Goal: Information Seeking & Learning: Learn about a topic

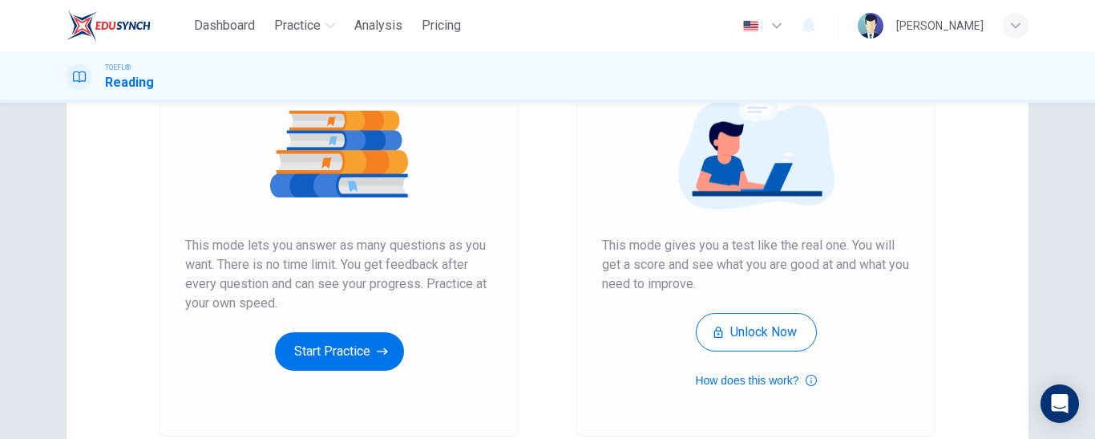
scroll to position [192, 0]
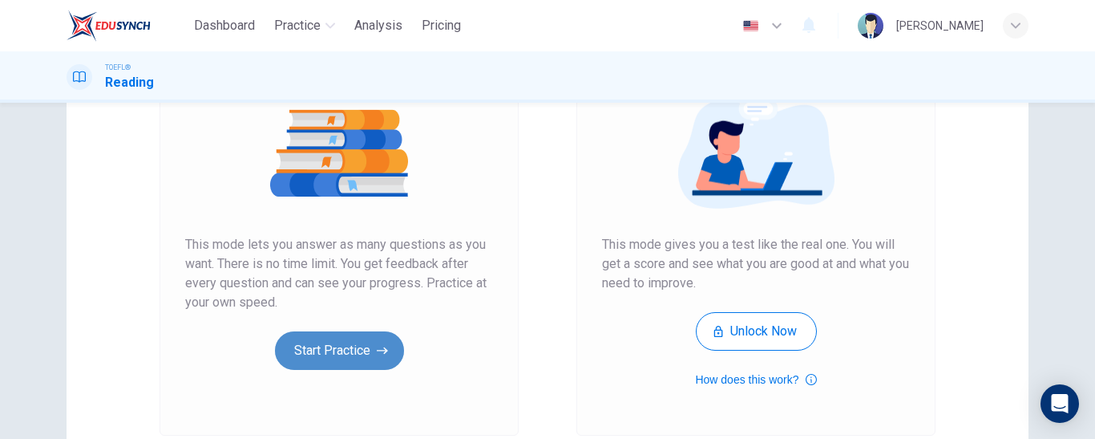
click at [378, 346] on icon "button" at bounding box center [382, 350] width 11 height 16
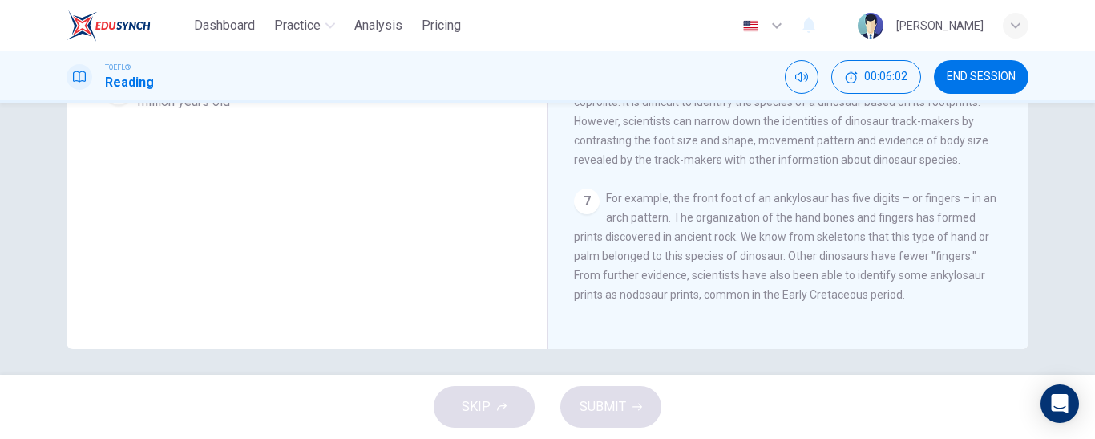
scroll to position [350, 0]
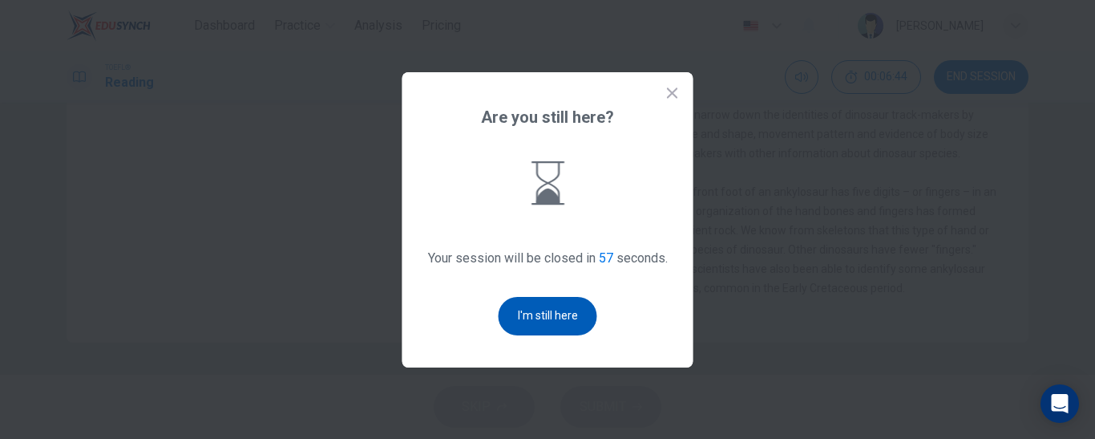
click at [545, 312] on button "I'm still here" at bounding box center [548, 316] width 99 height 38
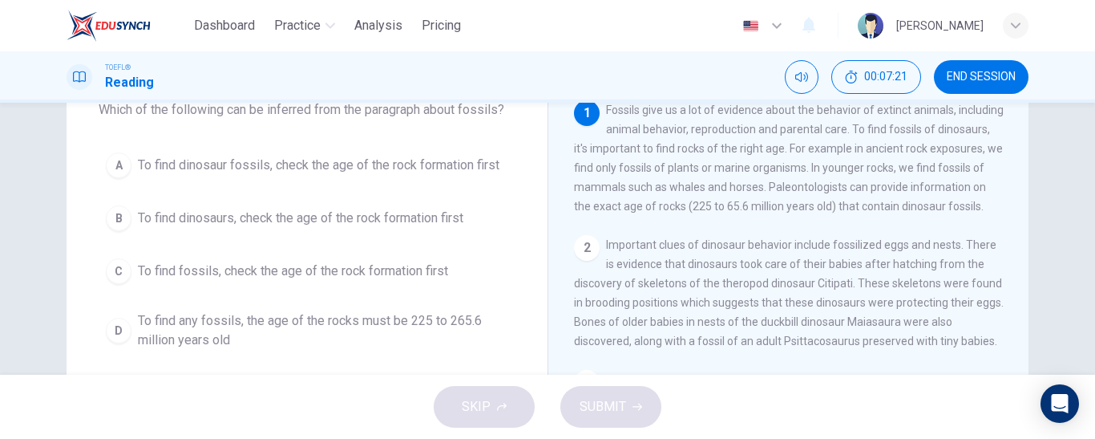
scroll to position [106, 0]
click at [359, 177] on button "A To find dinosaur fossils, check the age of the rock formation first" at bounding box center [307, 164] width 417 height 40
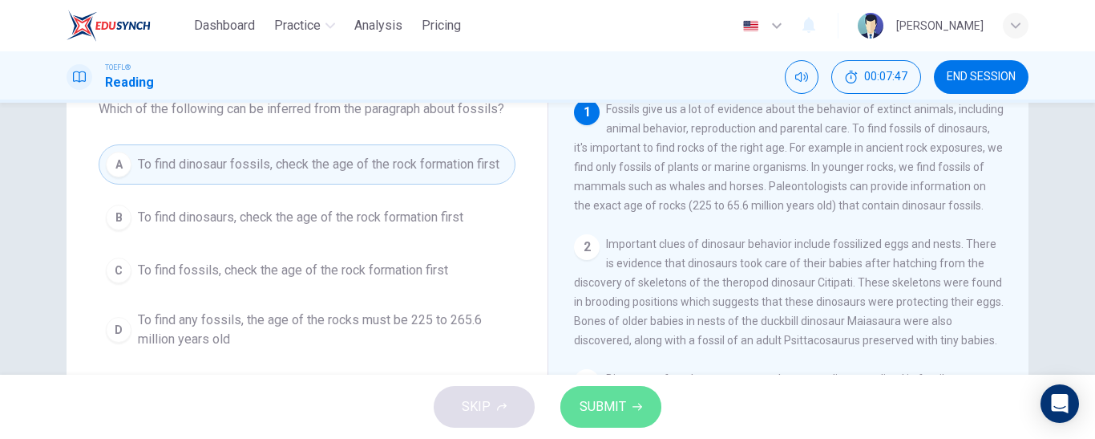
click at [630, 394] on button "SUBMIT" at bounding box center [611, 407] width 101 height 42
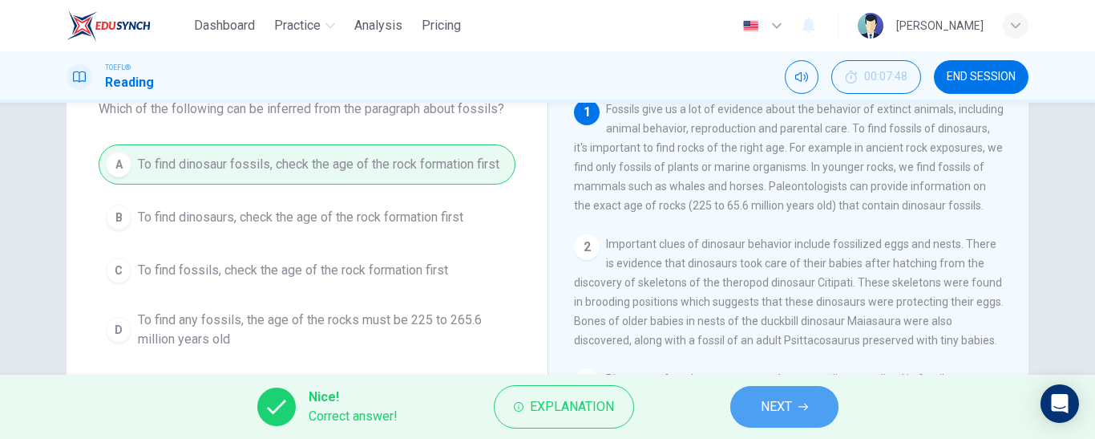
click at [782, 403] on span "NEXT" at bounding box center [776, 406] width 31 height 22
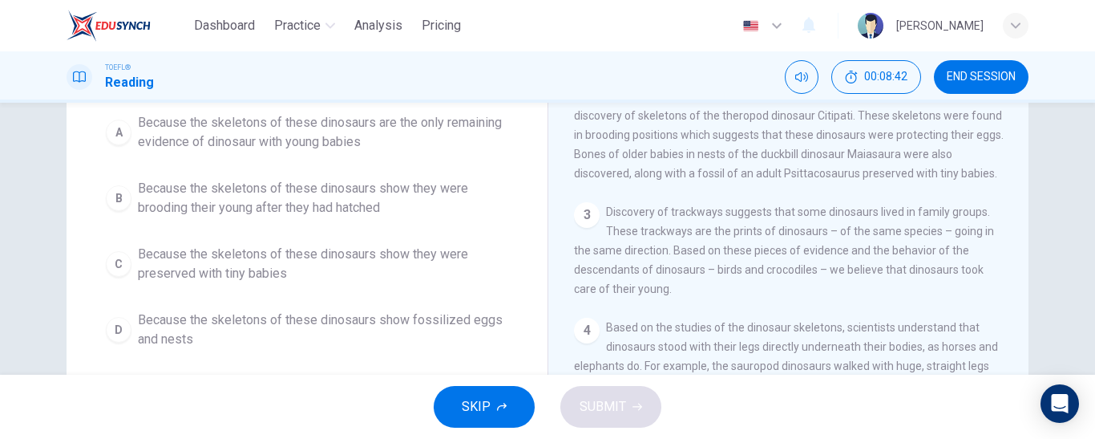
scroll to position [128, 0]
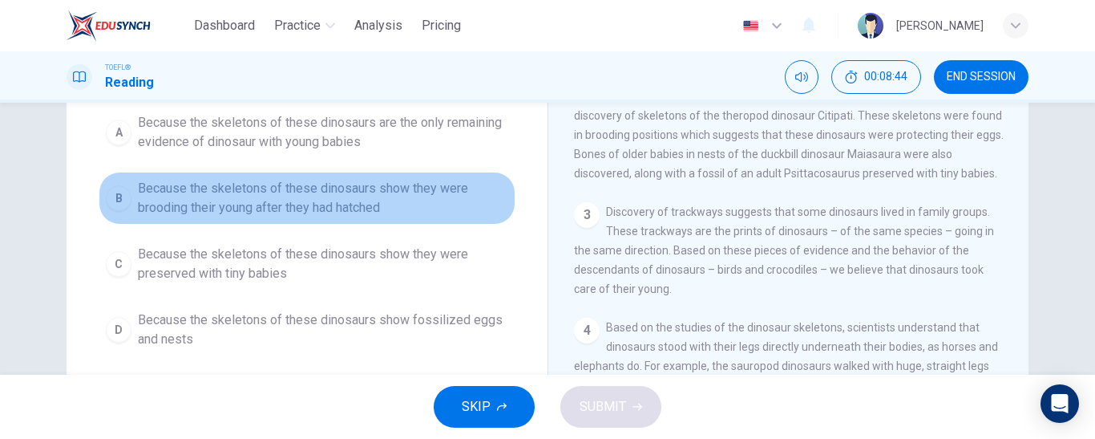
click at [437, 205] on span "Because the skeletons of these dinosaurs show they were brooding their young af…" at bounding box center [323, 198] width 371 height 38
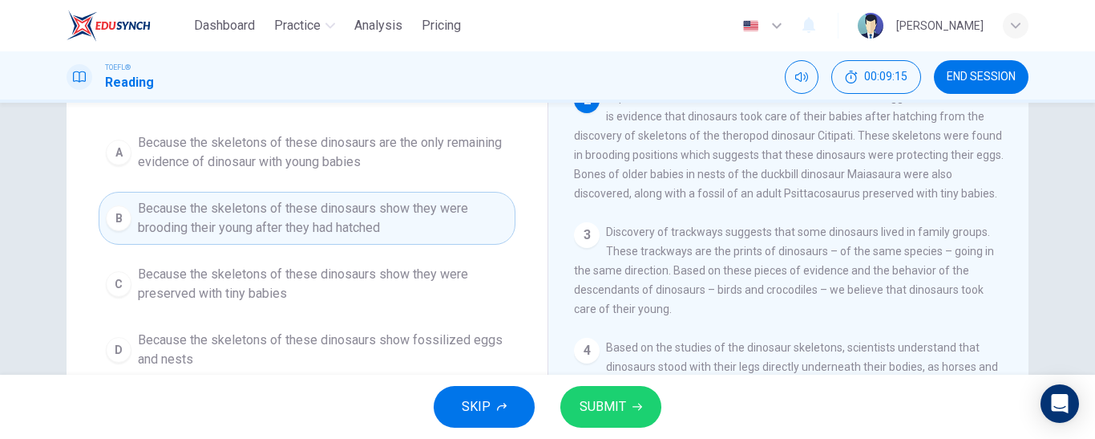
scroll to position [122, 0]
click at [624, 406] on span "SUBMIT" at bounding box center [603, 406] width 47 height 22
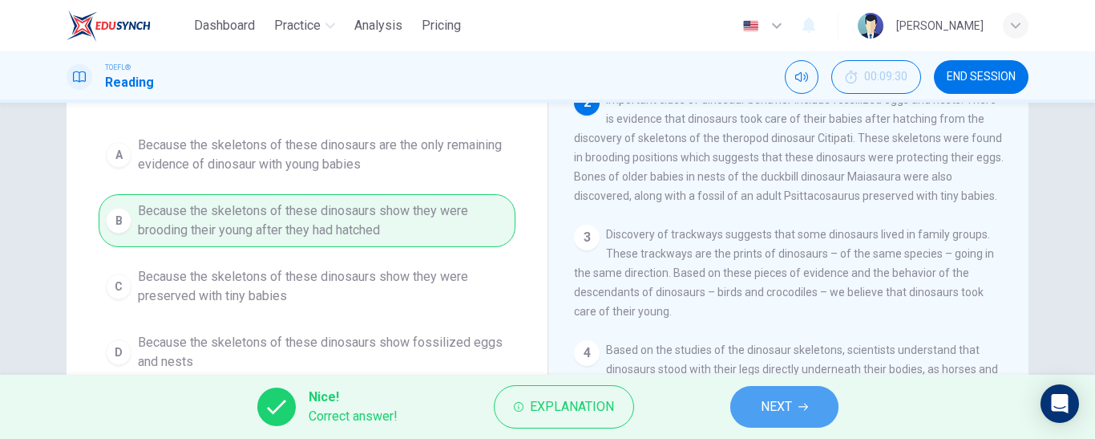
click at [771, 408] on span "NEXT" at bounding box center [776, 406] width 31 height 22
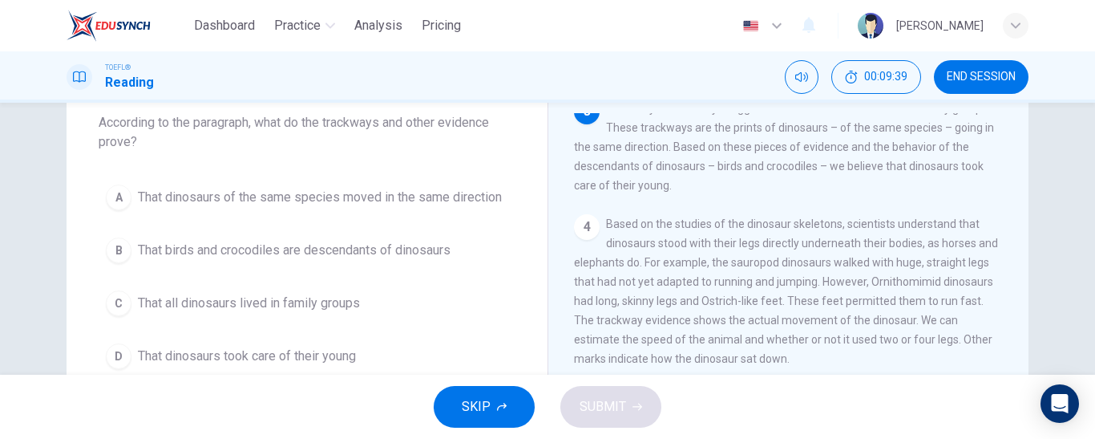
scroll to position [287, 0]
click at [331, 193] on span "That dinosaurs of the same species moved in the same direction" at bounding box center [320, 197] width 364 height 19
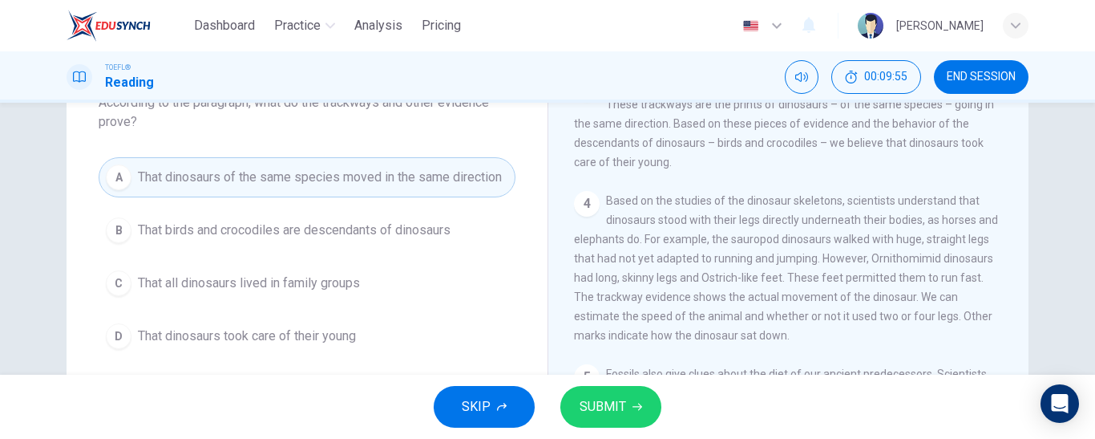
scroll to position [112, 0]
click at [318, 288] on span "That all dinosaurs lived in family groups" at bounding box center [249, 282] width 222 height 19
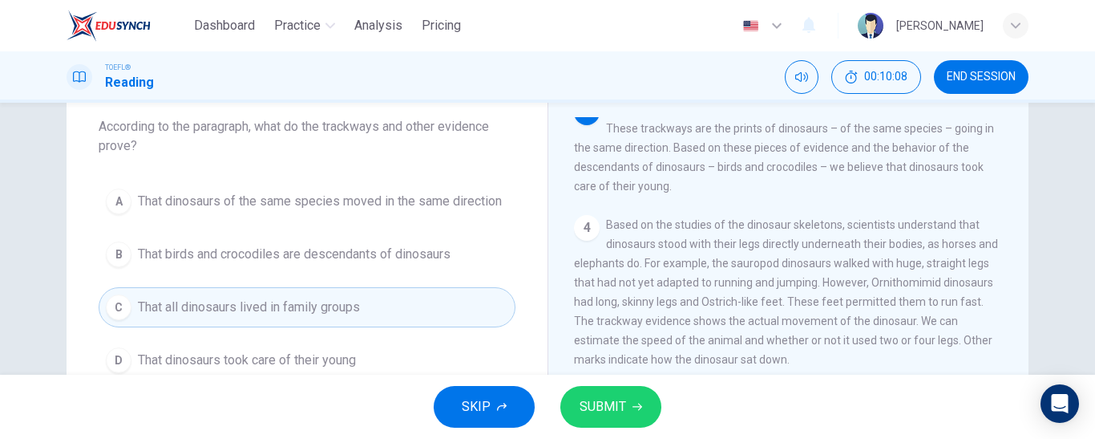
scroll to position [87, 0]
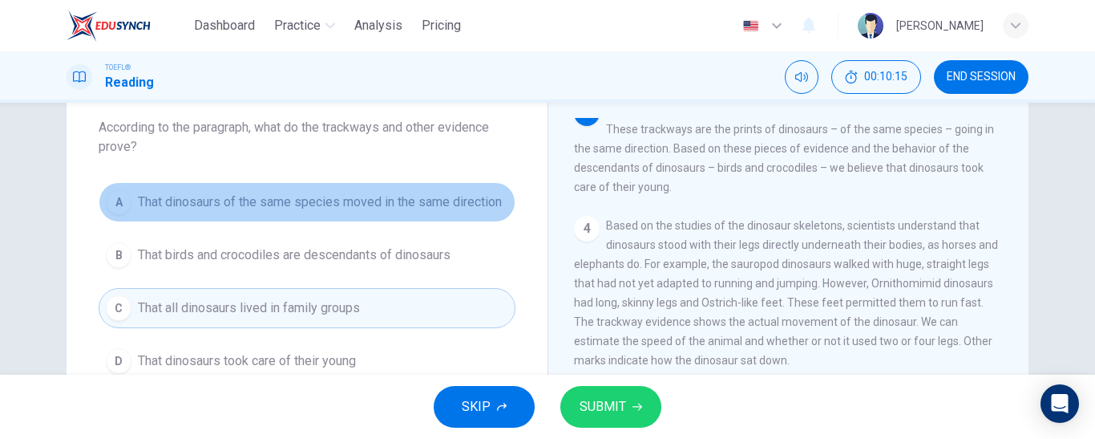
click at [417, 212] on button "A That dinosaurs of the same species moved in the same direction" at bounding box center [307, 202] width 417 height 40
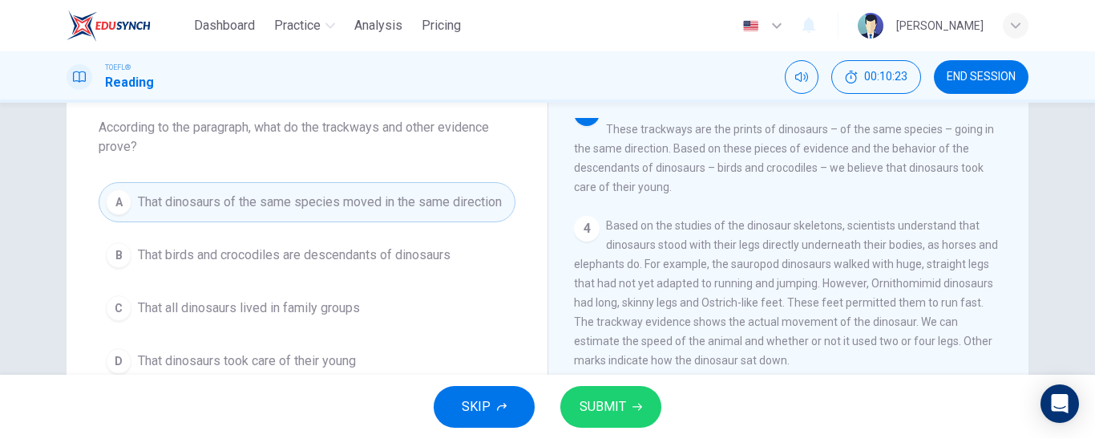
click at [584, 403] on span "SUBMIT" at bounding box center [603, 406] width 47 height 22
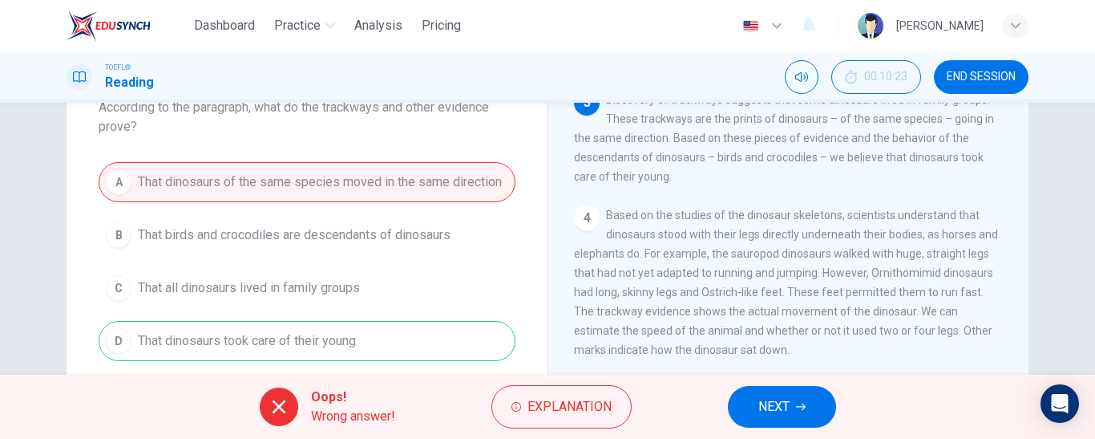
scroll to position [277, 0]
click at [763, 406] on span "NEXT" at bounding box center [774, 406] width 31 height 22
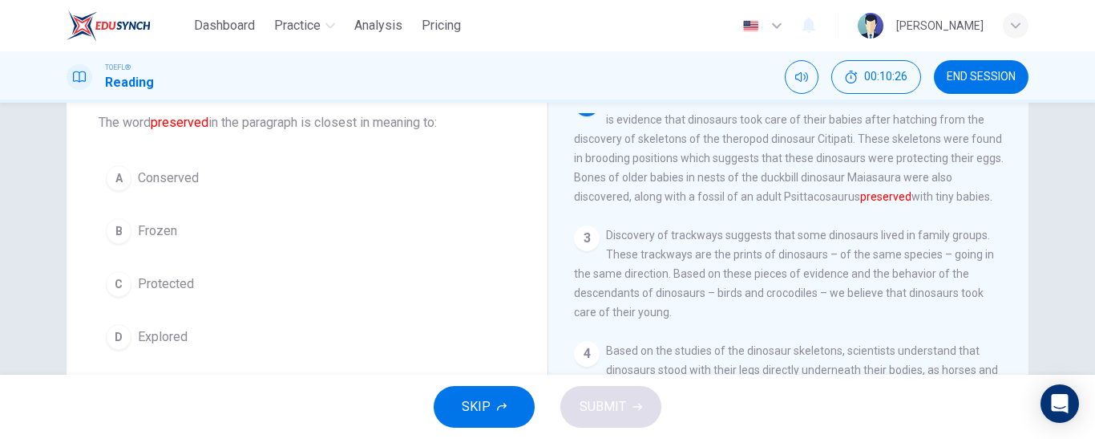
scroll to position [96, 0]
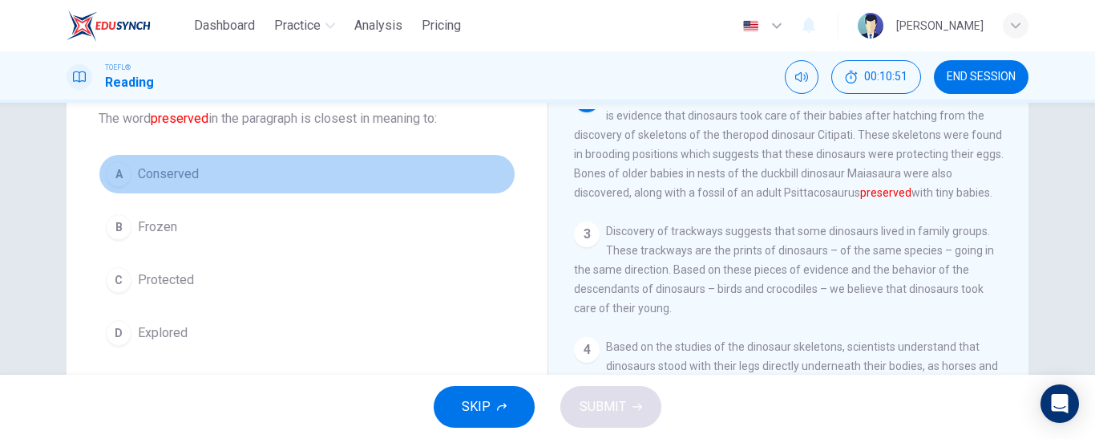
click at [188, 179] on span "Conserved" at bounding box center [168, 173] width 61 height 19
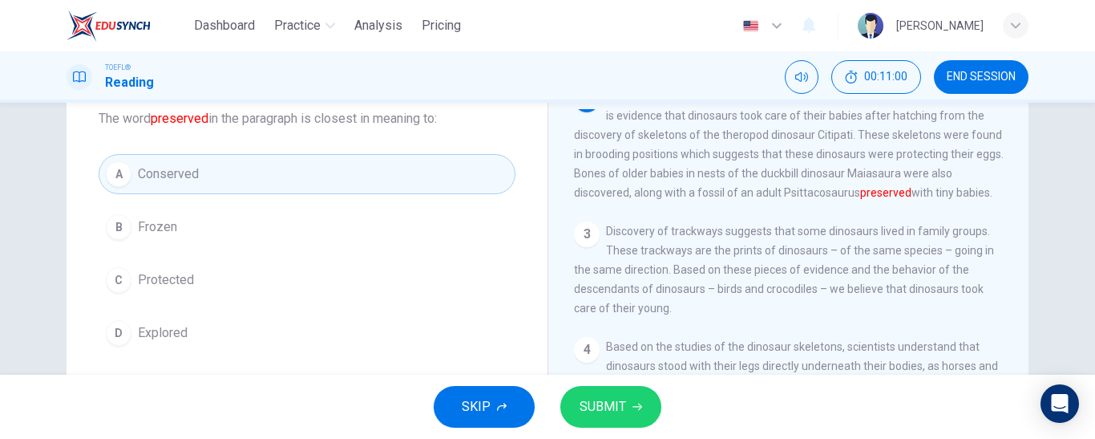
click at [618, 402] on span "SUBMIT" at bounding box center [603, 406] width 47 height 22
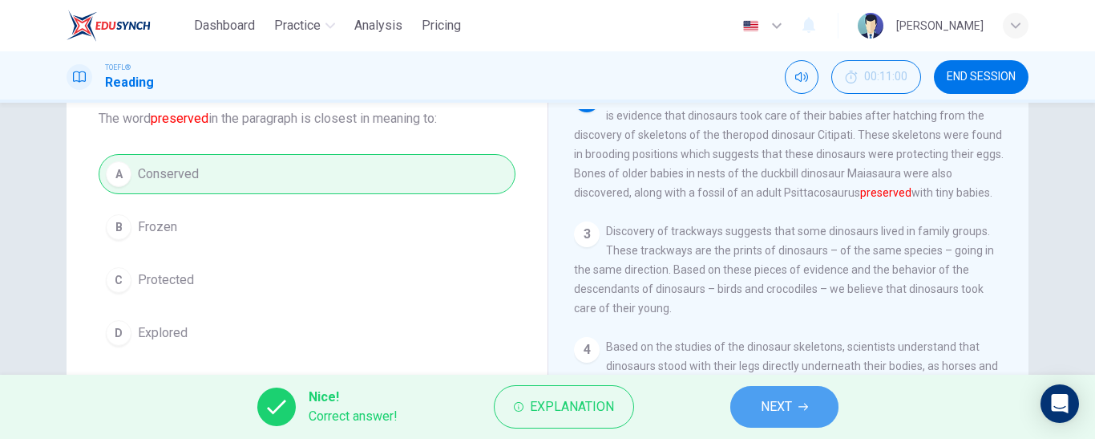
click at [764, 405] on span "NEXT" at bounding box center [776, 406] width 31 height 22
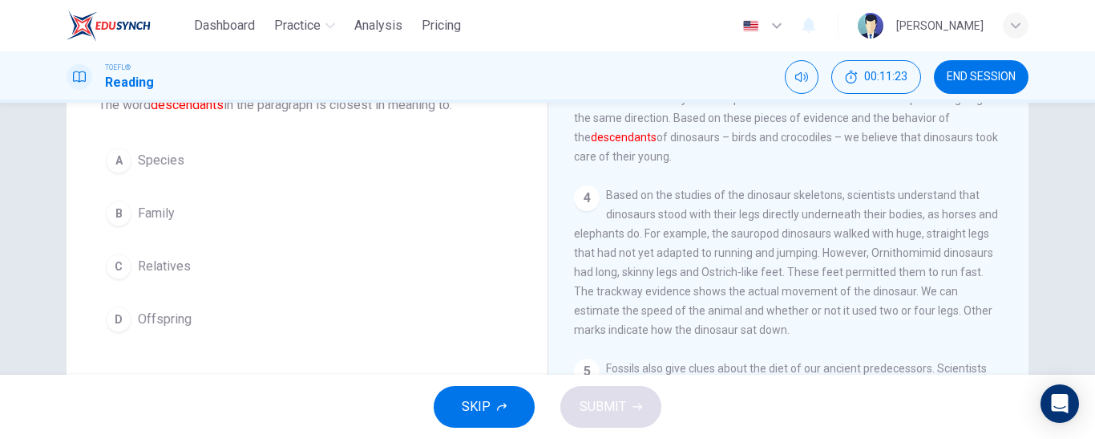
scroll to position [110, 0]
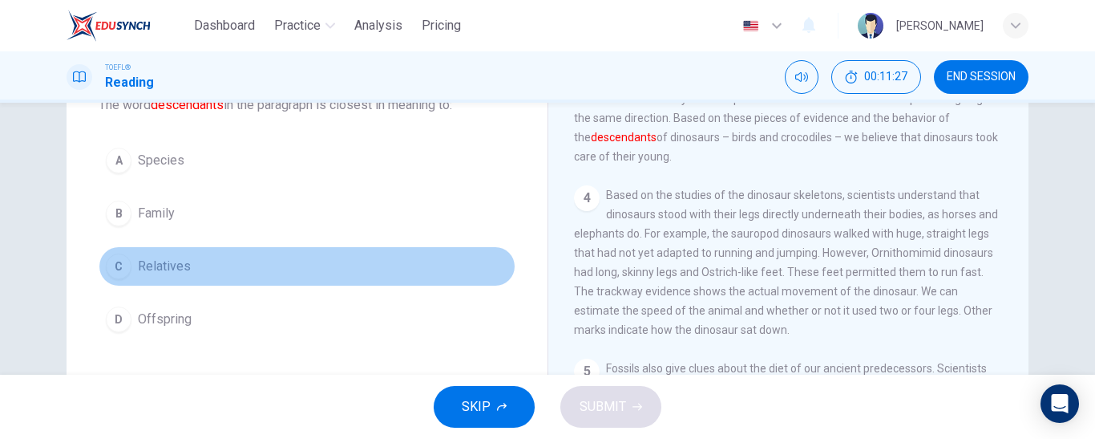
click at [224, 268] on button "C Relatives" at bounding box center [307, 266] width 417 height 40
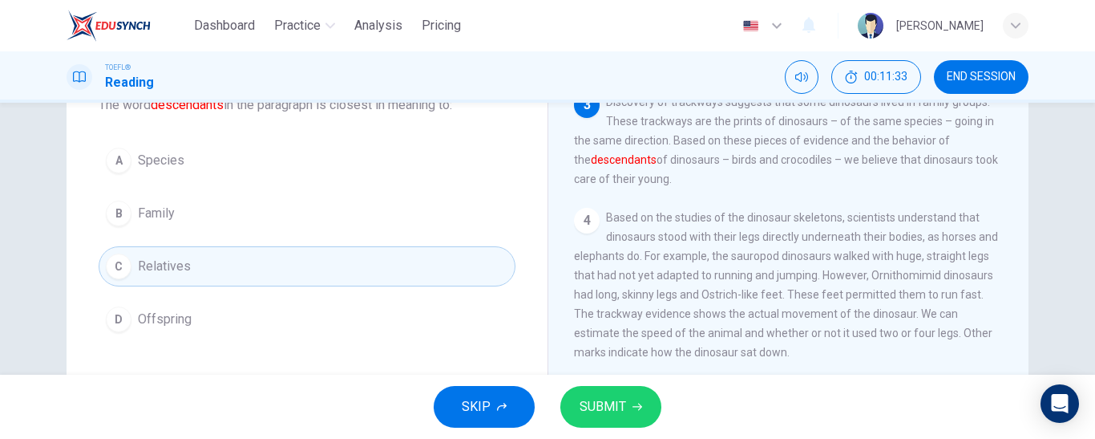
scroll to position [273, 0]
click at [603, 410] on span "SUBMIT" at bounding box center [603, 406] width 47 height 22
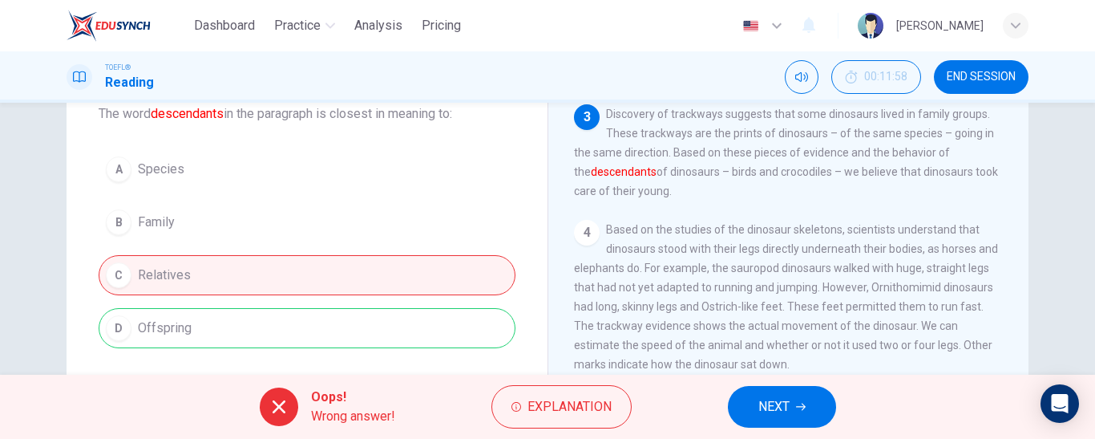
scroll to position [268, 0]
click at [782, 405] on span "NEXT" at bounding box center [774, 406] width 31 height 22
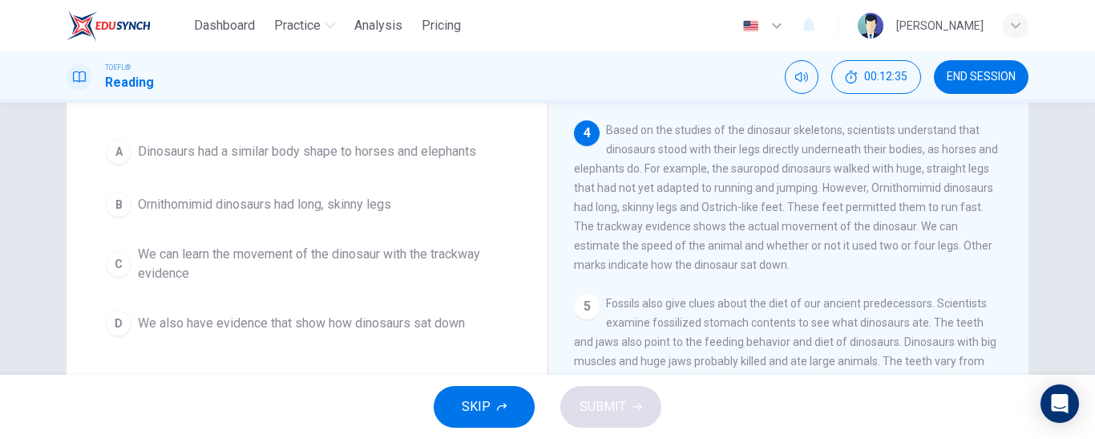
scroll to position [336, 0]
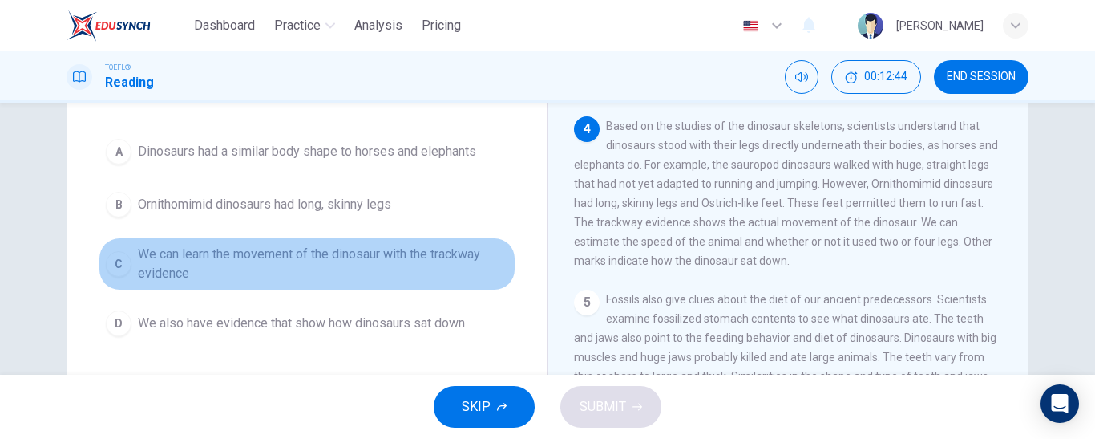
click at [389, 251] on span "We can learn the movement of the dinosaur with the trackway evidence" at bounding box center [323, 264] width 371 height 38
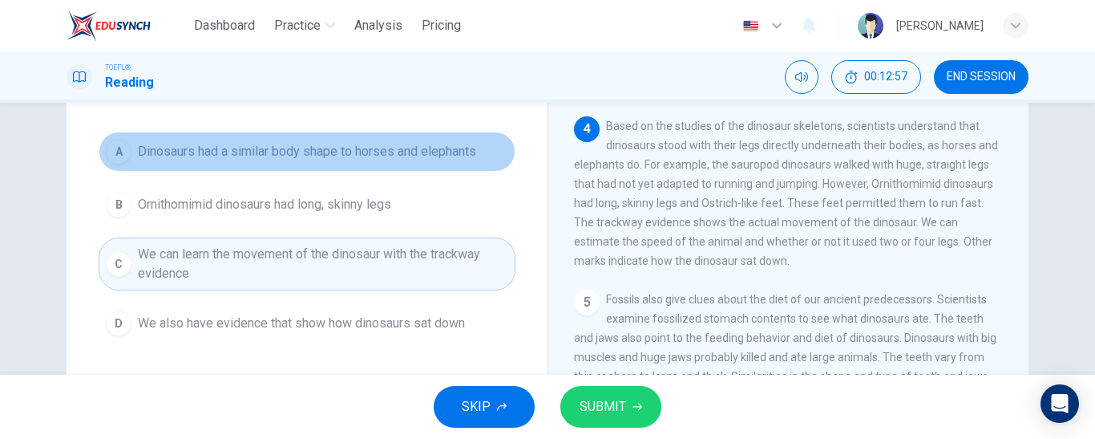
click at [421, 154] on span "Dinosaurs had a similar body shape to horses and elephants" at bounding box center [307, 151] width 338 height 19
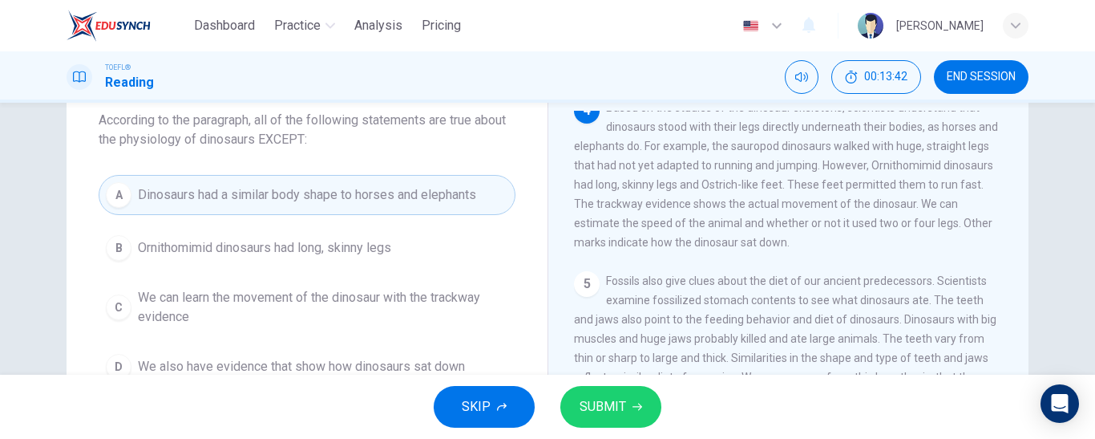
scroll to position [110, 0]
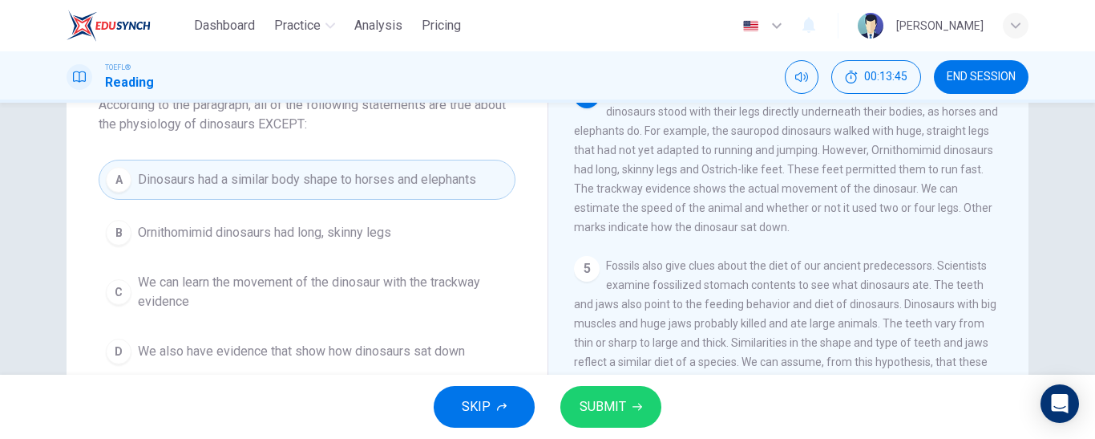
drag, startPoint x: 862, startPoint y: 180, endPoint x: 913, endPoint y: 180, distance: 51.3
click at [913, 180] on span "Based on the studies of the dinosaur skeletons, scientists understand that dino…" at bounding box center [786, 160] width 424 height 148
click at [614, 402] on span "SUBMIT" at bounding box center [603, 406] width 47 height 22
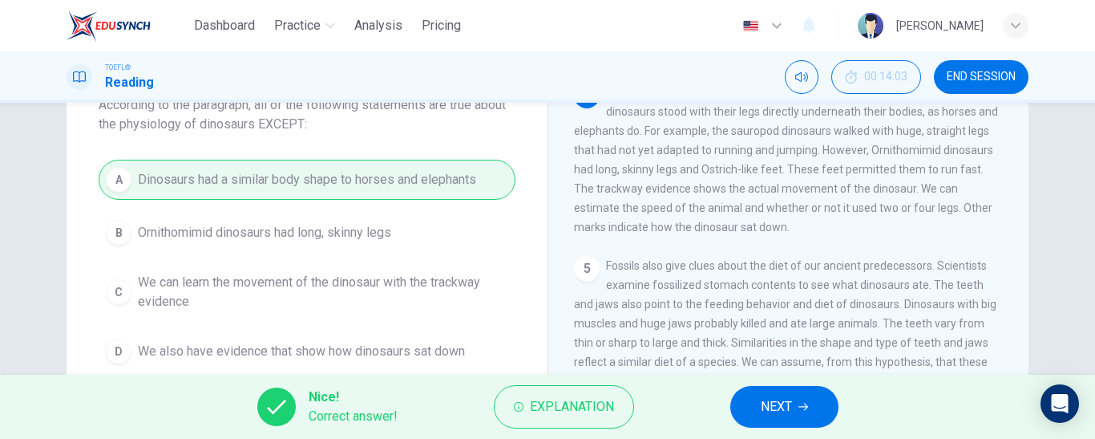
click at [765, 399] on span "NEXT" at bounding box center [776, 406] width 31 height 22
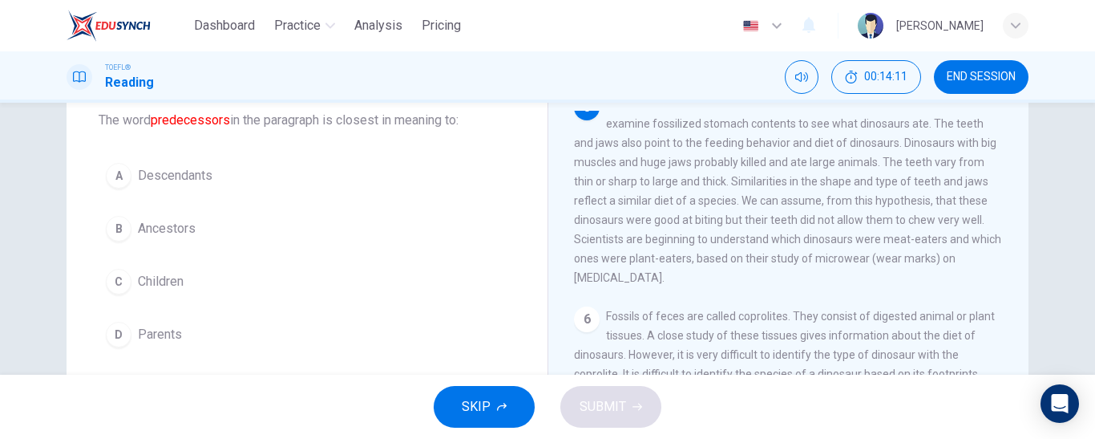
scroll to position [575, 0]
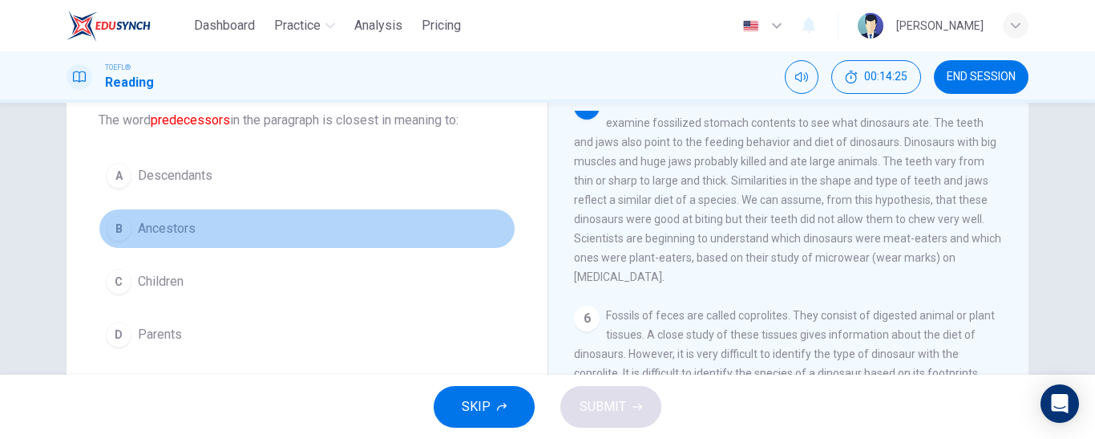
click at [155, 230] on span "Ancestors" at bounding box center [167, 228] width 58 height 19
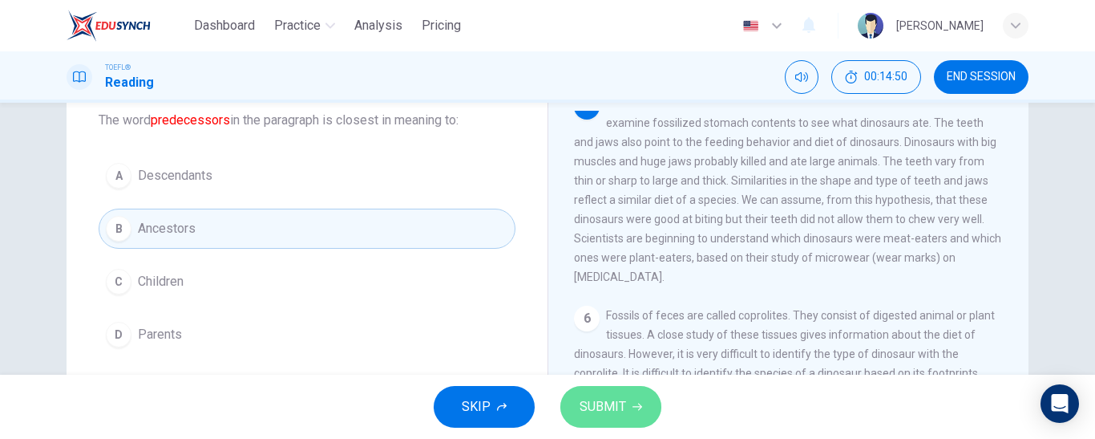
click at [609, 403] on span "SUBMIT" at bounding box center [603, 406] width 47 height 22
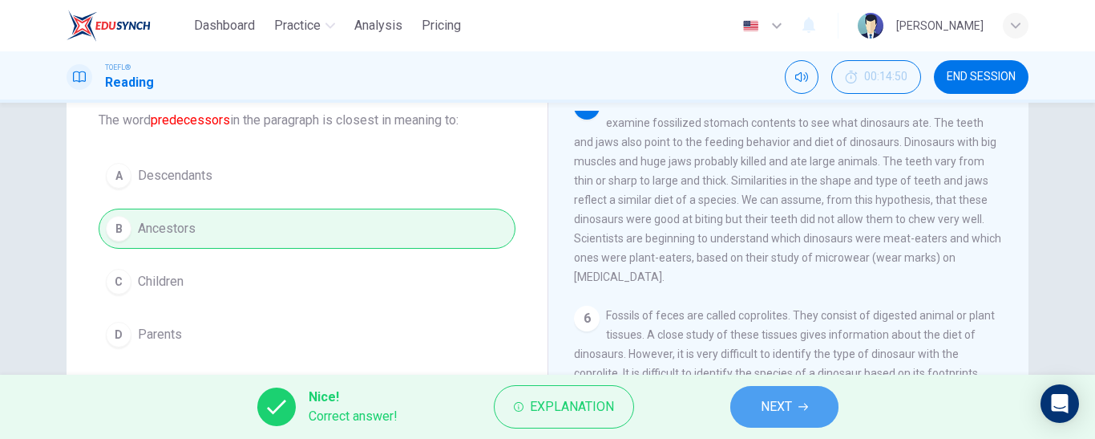
click at [770, 411] on span "NEXT" at bounding box center [776, 406] width 31 height 22
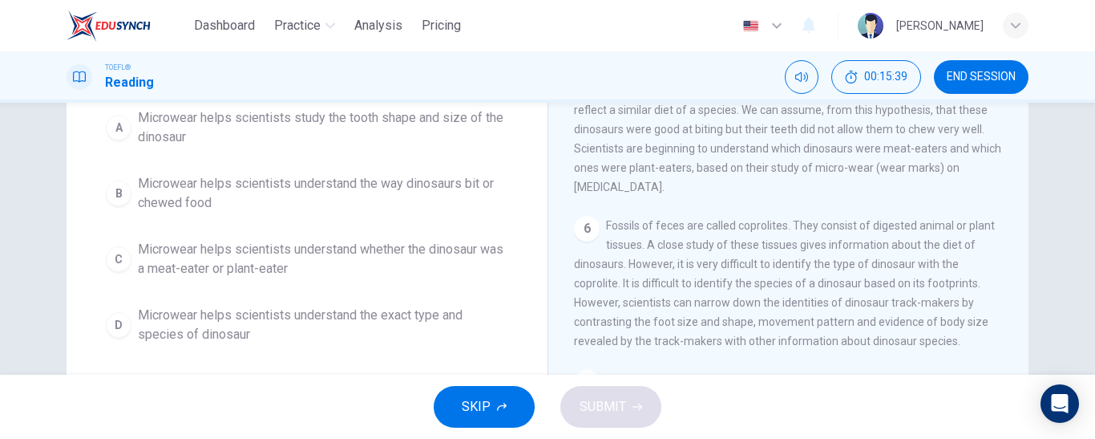
scroll to position [171, 0]
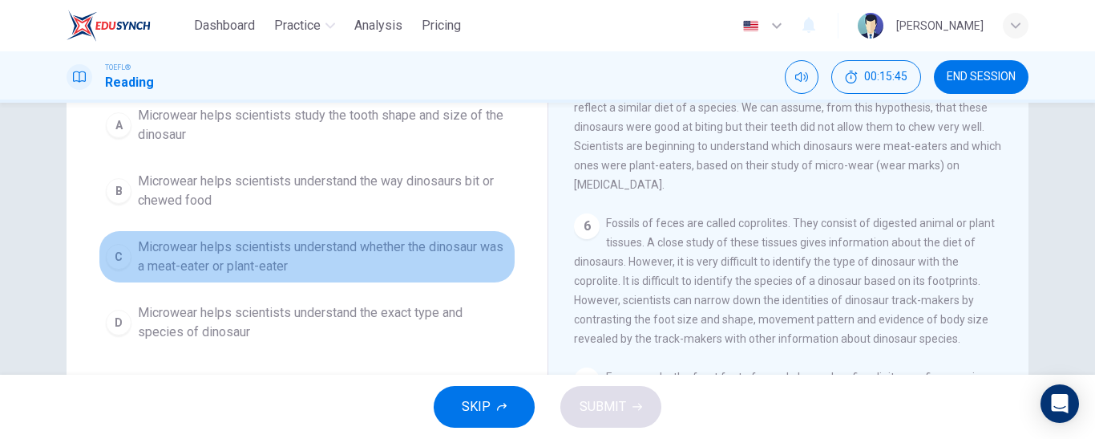
click at [339, 252] on span "Microwear helps scientists understand whether the dinosaur was a meat-eater or …" at bounding box center [323, 256] width 371 height 38
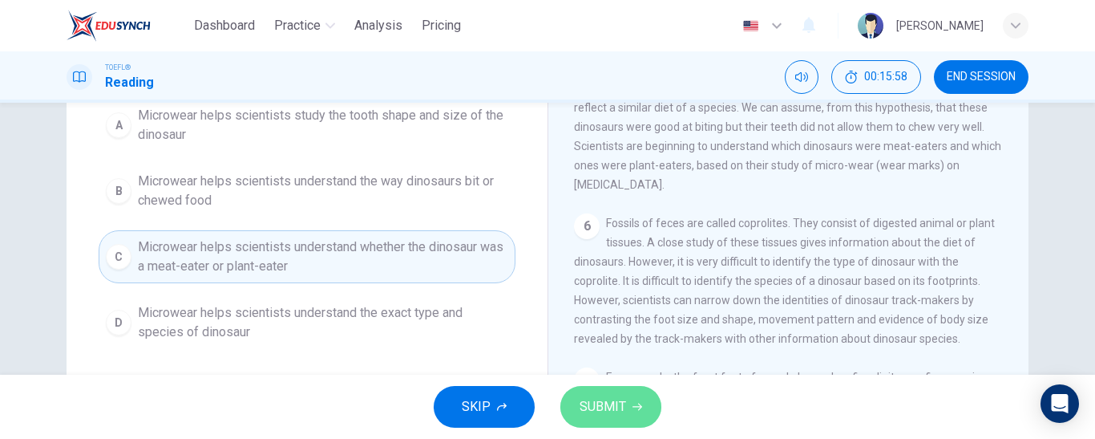
click at [617, 413] on span "SUBMIT" at bounding box center [603, 406] width 47 height 22
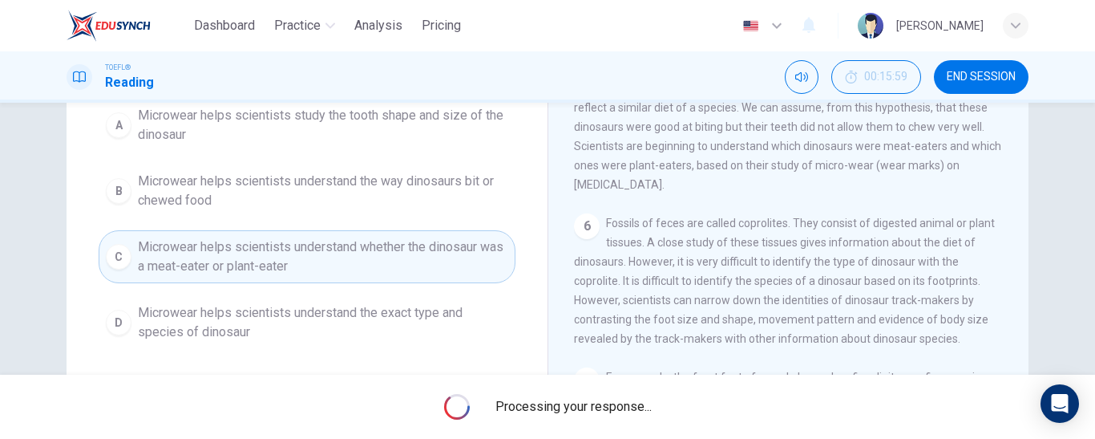
click at [617, 413] on span "Processing your response..." at bounding box center [574, 406] width 156 height 19
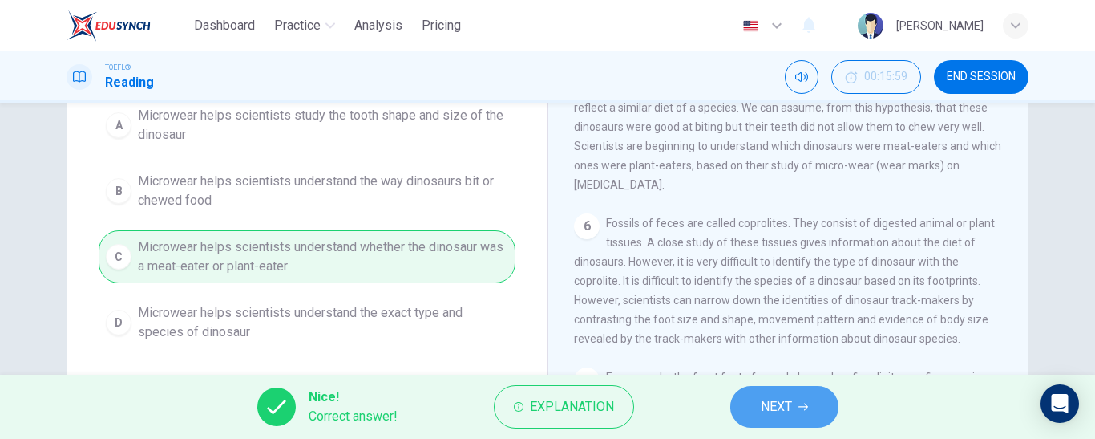
click at [752, 399] on button "NEXT" at bounding box center [785, 407] width 108 height 42
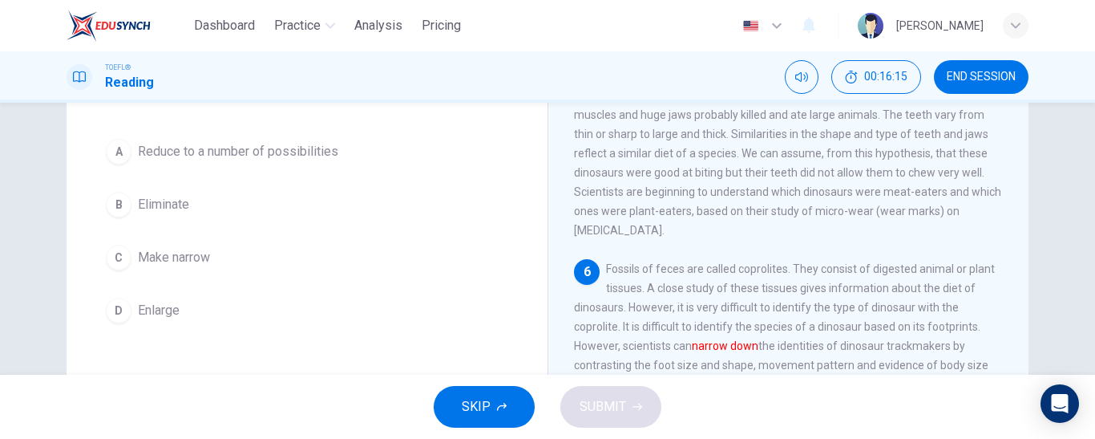
scroll to position [118, 0]
click at [235, 159] on span "Reduce to a number of possibilities" at bounding box center [238, 152] width 200 height 19
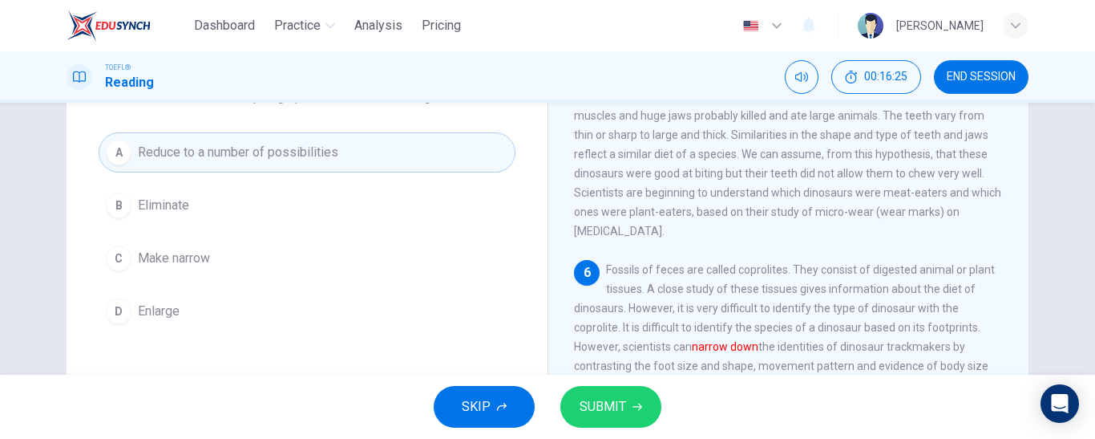
click at [617, 410] on span "SUBMIT" at bounding box center [603, 406] width 47 height 22
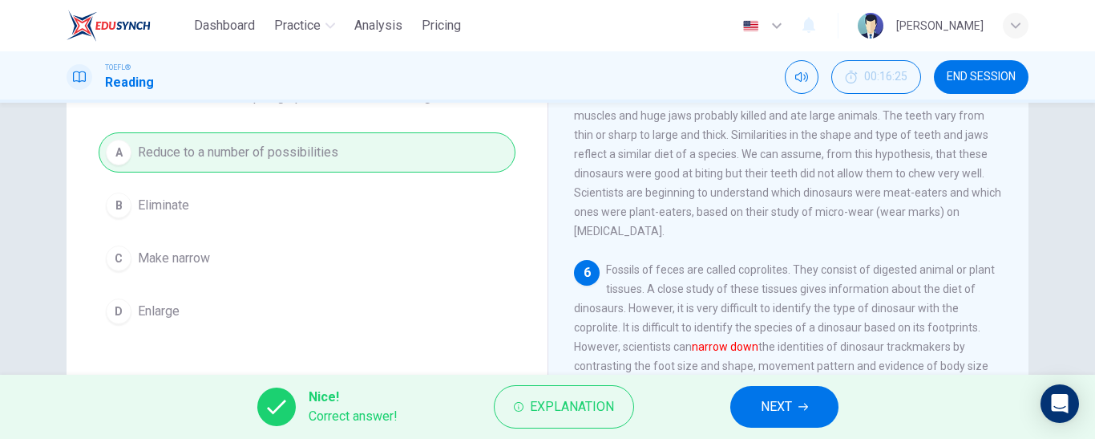
click at [767, 407] on span "NEXT" at bounding box center [776, 406] width 31 height 22
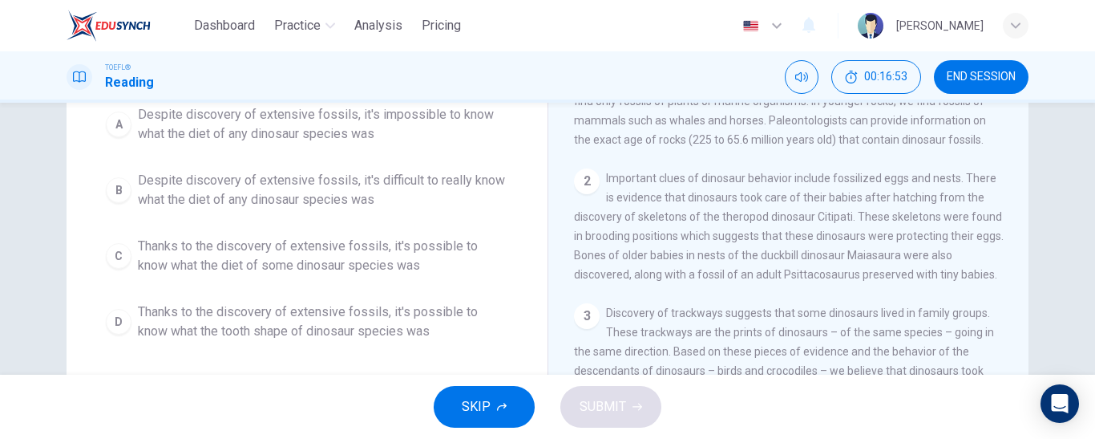
scroll to position [174, 0]
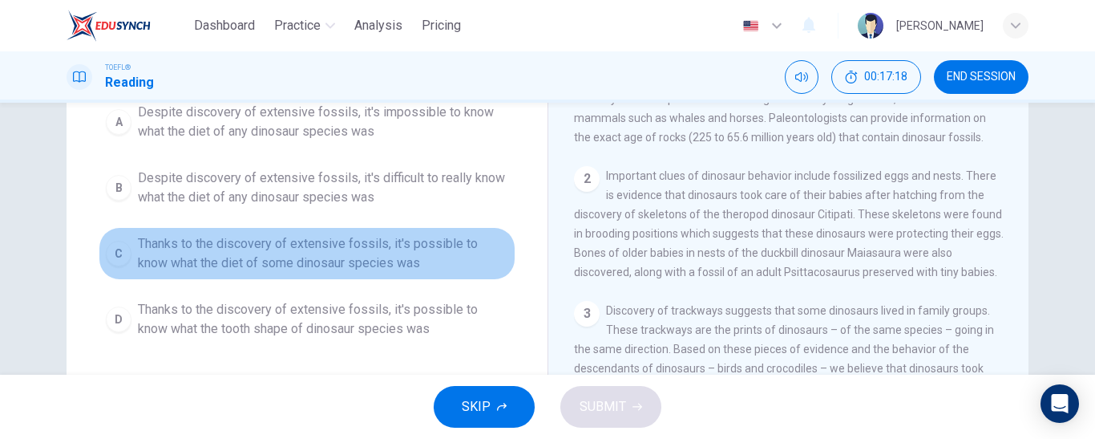
click at [346, 264] on span "Thanks to the discovery of extensive fossils, it's possible to know what the di…" at bounding box center [323, 253] width 371 height 38
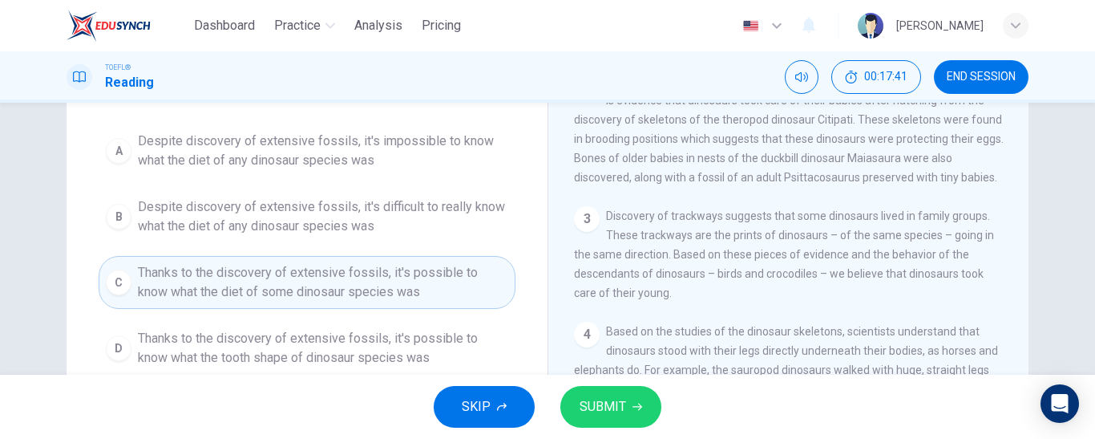
scroll to position [124, 0]
click at [607, 411] on span "SUBMIT" at bounding box center [603, 406] width 47 height 22
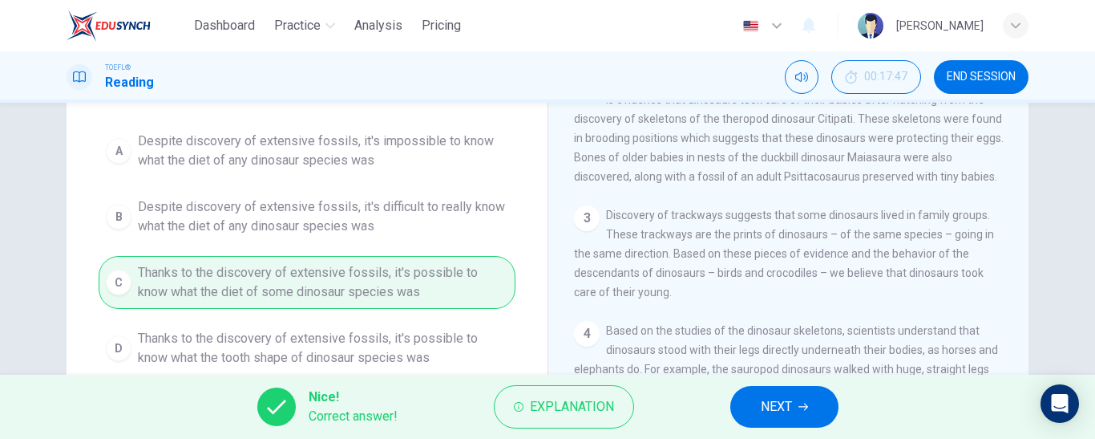
click at [761, 408] on span "NEXT" at bounding box center [776, 406] width 31 height 22
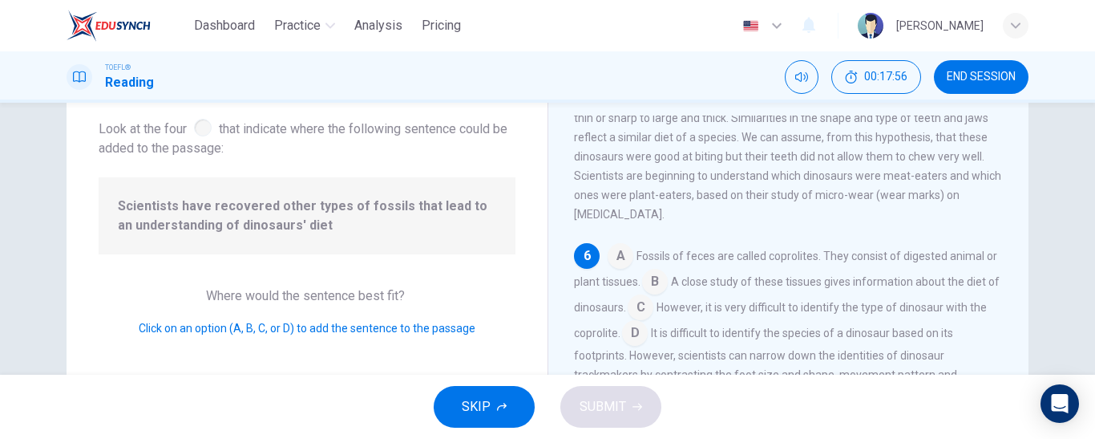
scroll to position [89, 0]
click at [624, 262] on input at bounding box center [621, 258] width 26 height 26
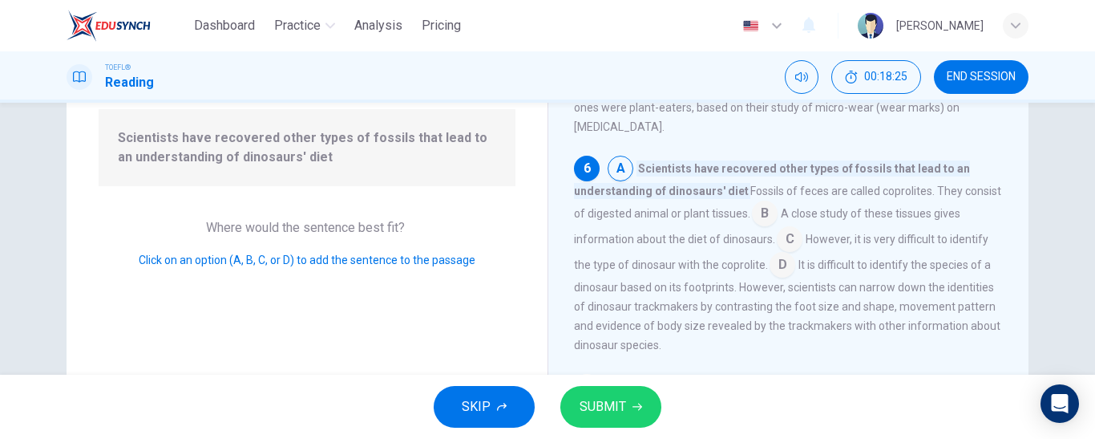
scroll to position [159, 0]
click at [773, 269] on input at bounding box center [783, 266] width 26 height 26
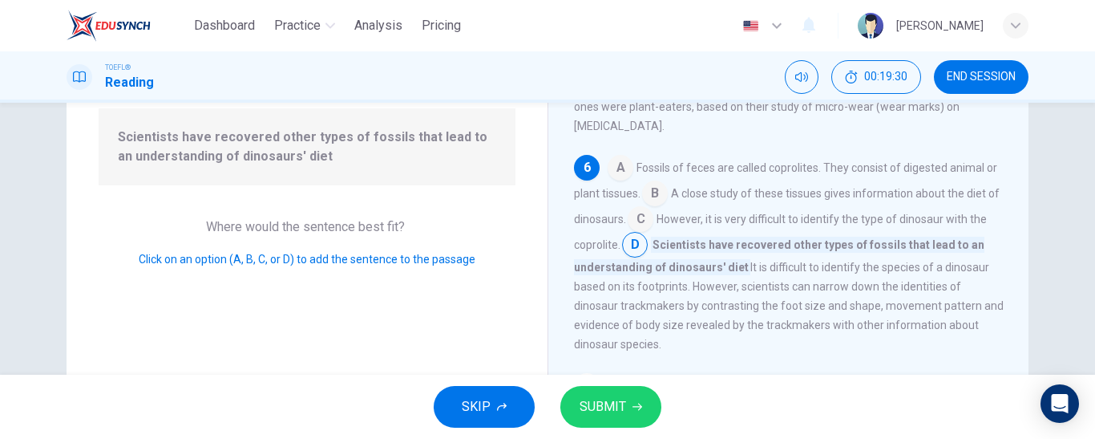
click at [620, 168] on input at bounding box center [621, 169] width 26 height 26
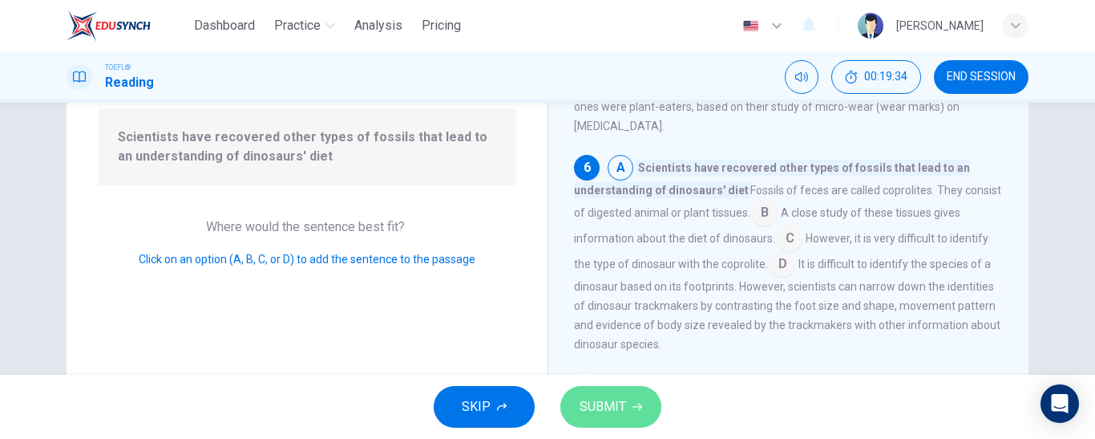
click at [638, 404] on icon "button" at bounding box center [638, 406] width 10 height 7
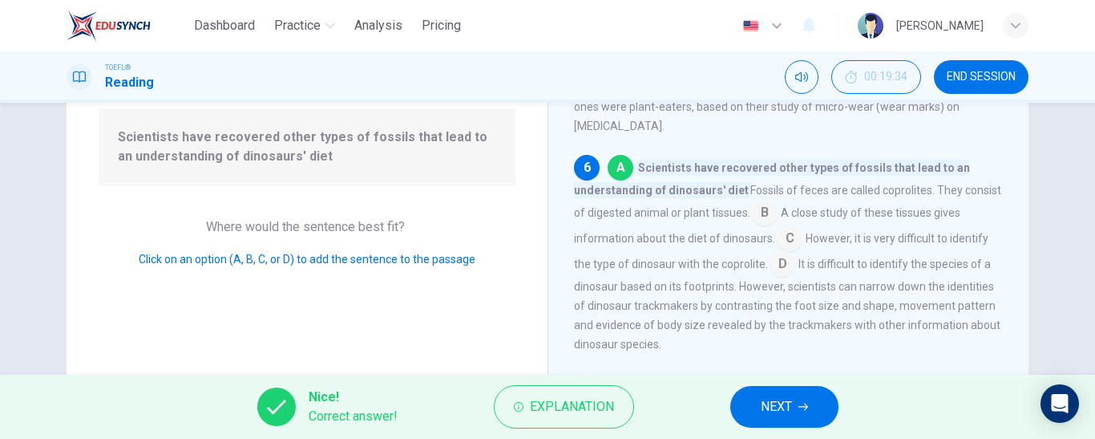
click at [754, 399] on button "NEXT" at bounding box center [785, 407] width 108 height 42
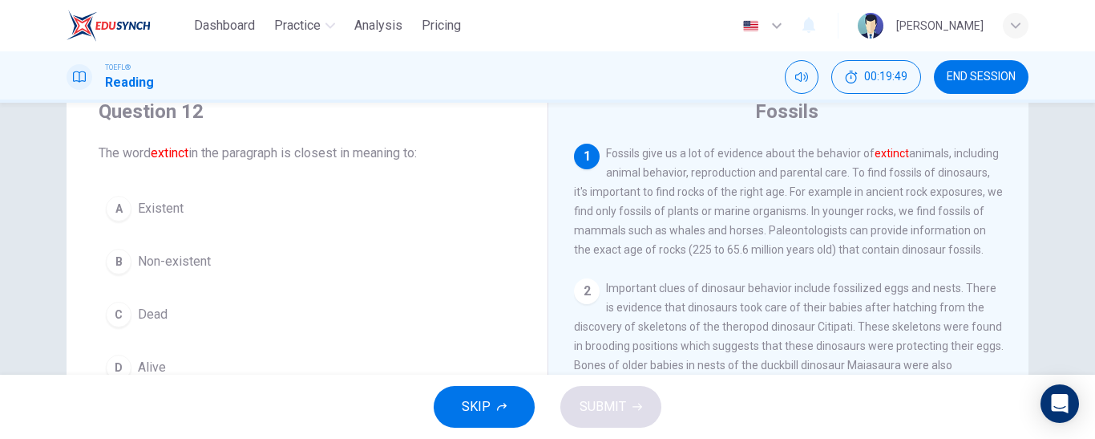
scroll to position [59, 0]
click at [117, 269] on div "B" at bounding box center [119, 264] width 26 height 26
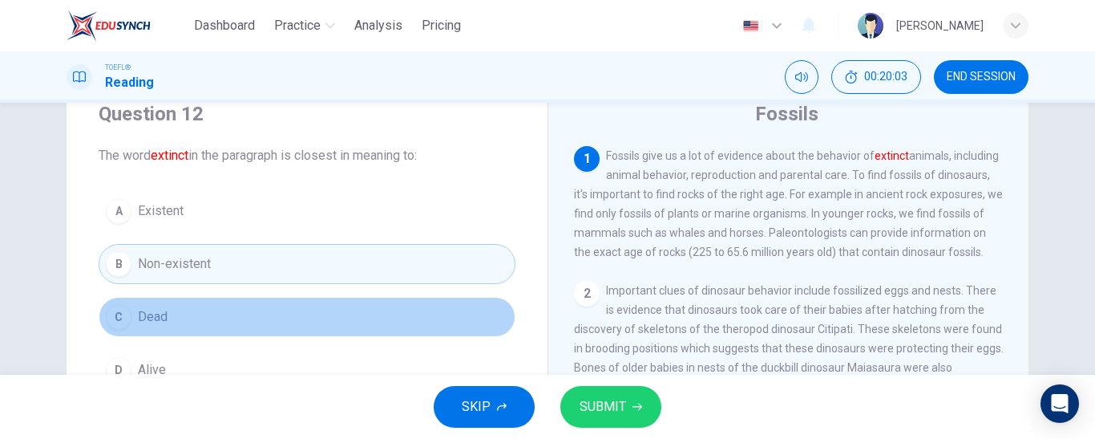
click at [205, 313] on button "C Dead" at bounding box center [307, 317] width 417 height 40
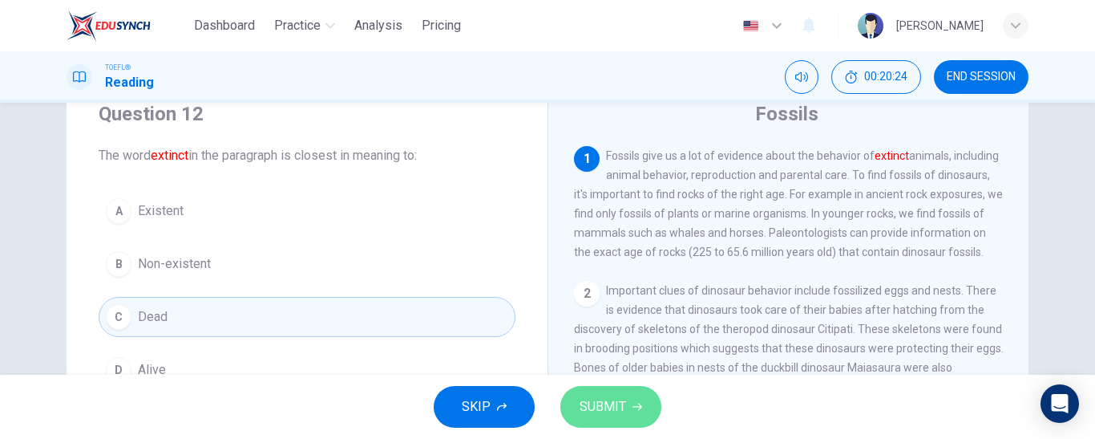
click at [595, 402] on span "SUBMIT" at bounding box center [603, 406] width 47 height 22
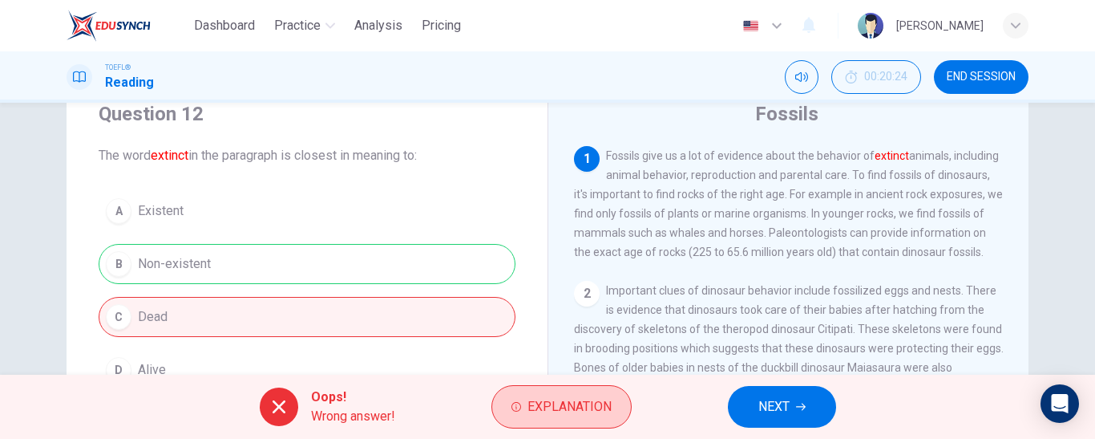
click at [553, 401] on span "Explanation" at bounding box center [570, 406] width 84 height 22
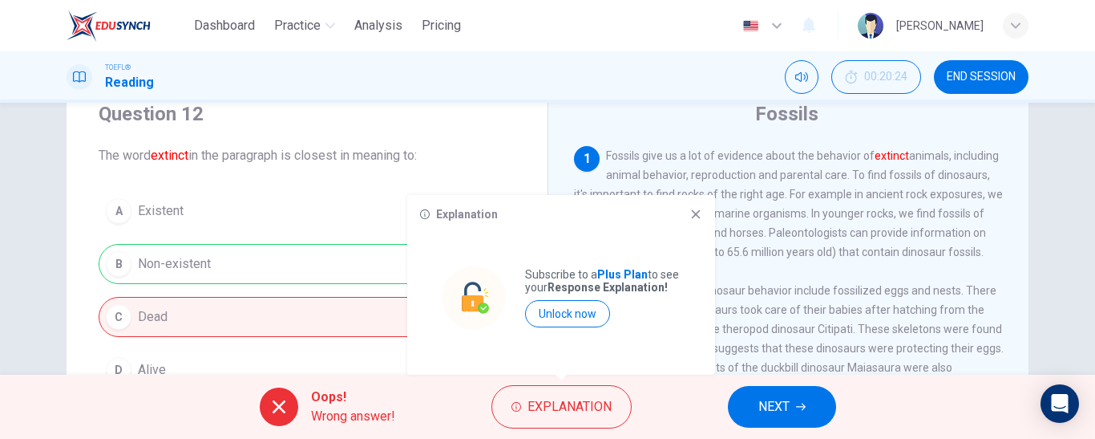
click at [694, 217] on icon at bounding box center [696, 214] width 9 height 9
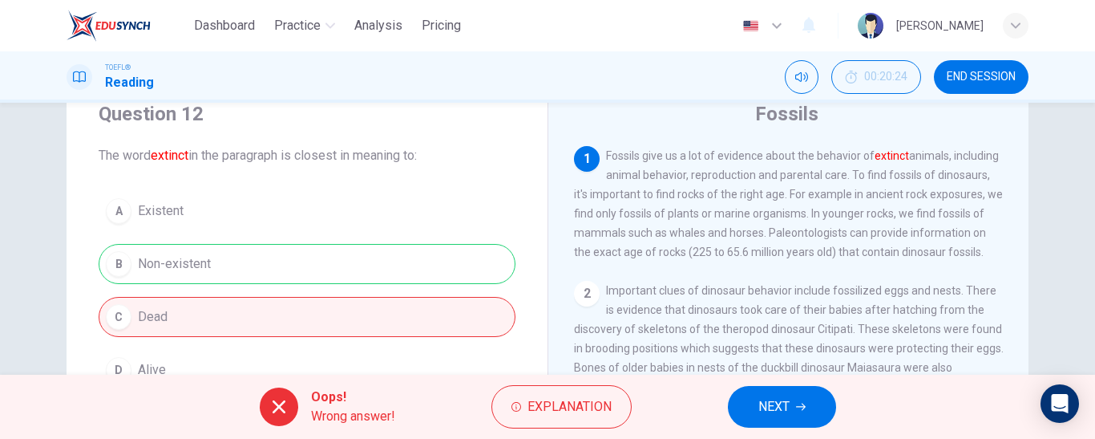
click at [751, 409] on button "NEXT" at bounding box center [782, 407] width 108 height 42
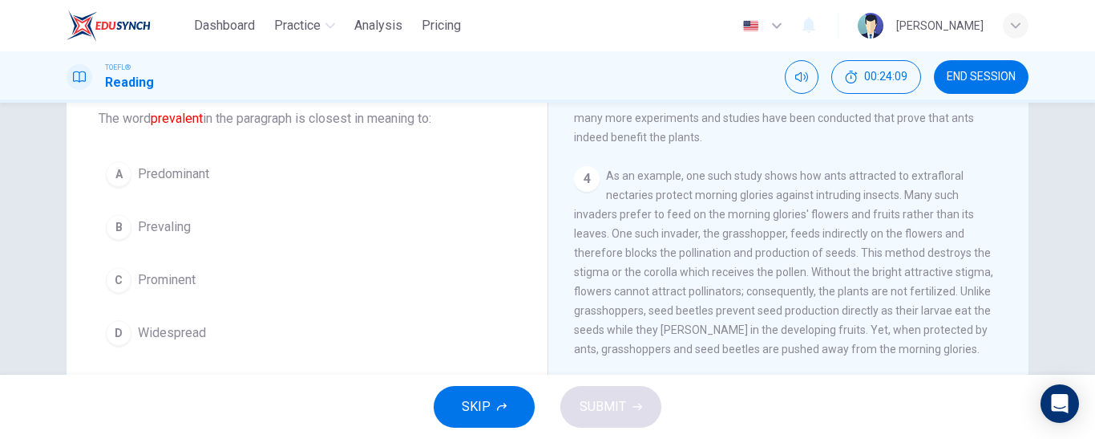
scroll to position [557, 0]
click at [955, 263] on div "4 As an example, one such study shows how ants attracted to extrafloral nectari…" at bounding box center [789, 262] width 430 height 192
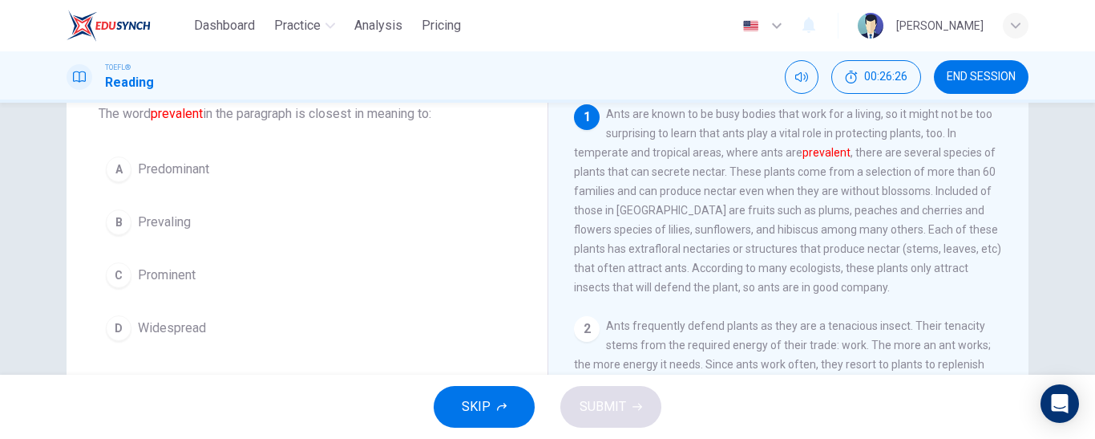
scroll to position [99, 0]
click at [152, 282] on span "Prominent" at bounding box center [167, 276] width 58 height 19
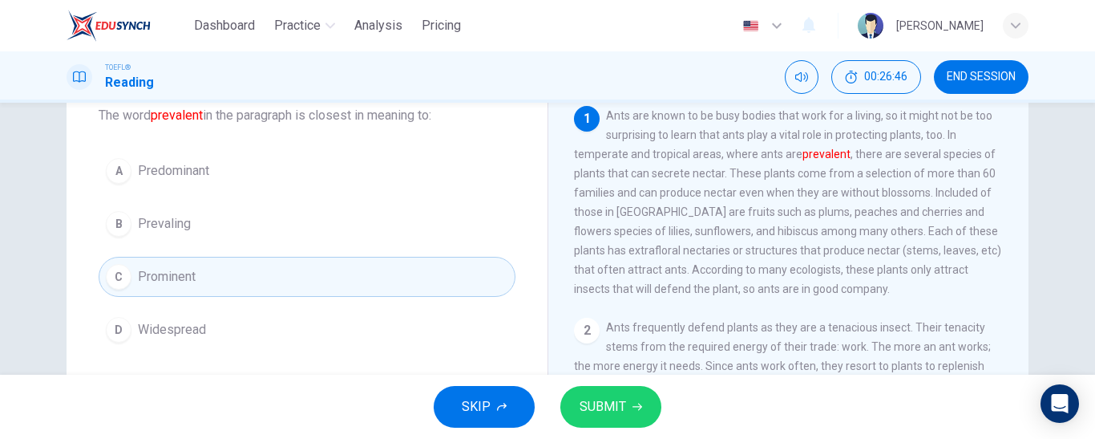
click at [587, 397] on span "SUBMIT" at bounding box center [603, 406] width 47 height 22
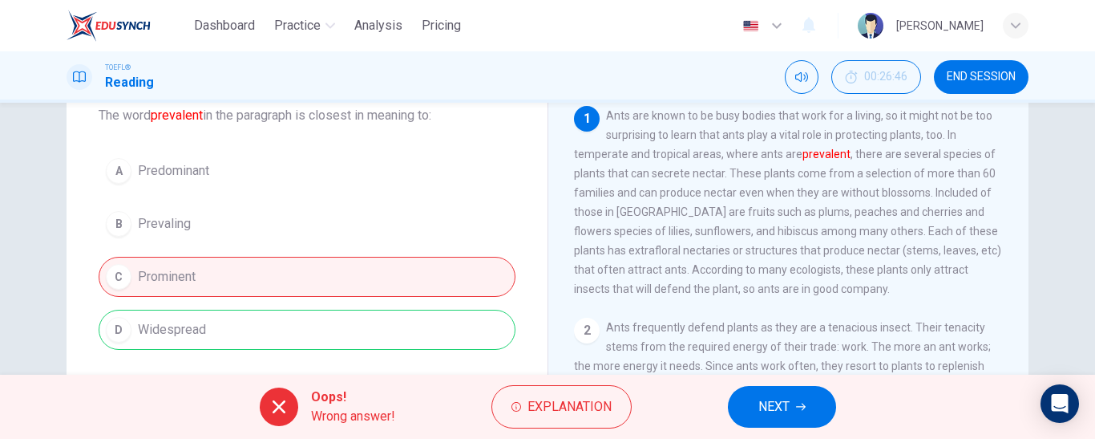
click at [777, 397] on span "NEXT" at bounding box center [774, 406] width 31 height 22
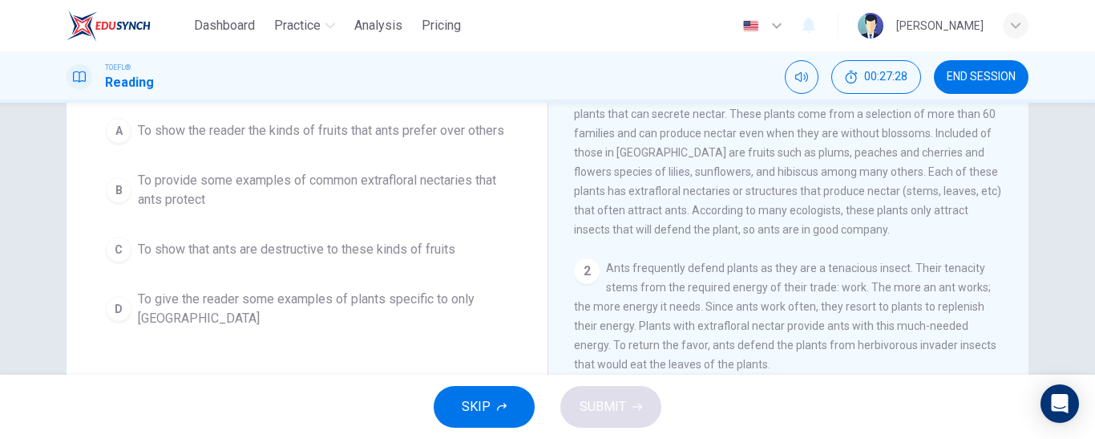
scroll to position [160, 0]
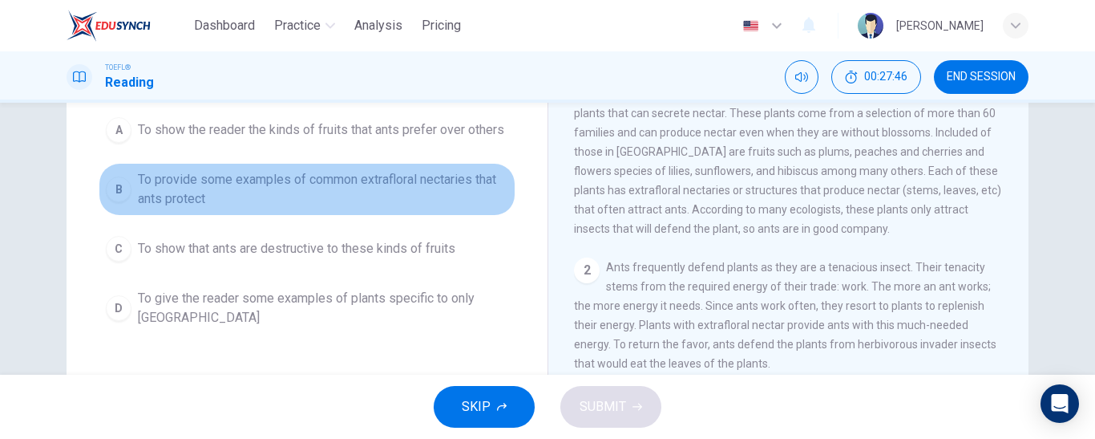
click at [315, 191] on span "To provide some examples of common extrafloral nectaries that ants protect" at bounding box center [323, 189] width 371 height 38
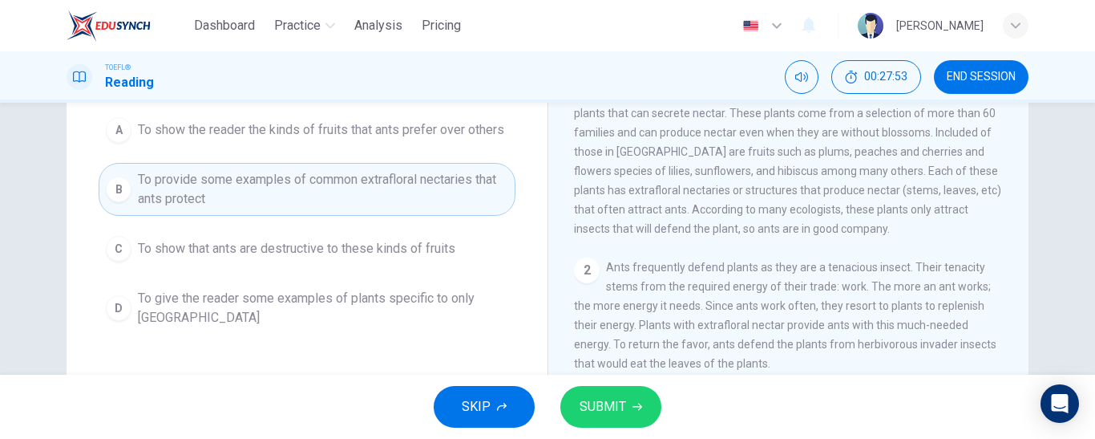
click at [620, 403] on span "SUBMIT" at bounding box center [603, 406] width 47 height 22
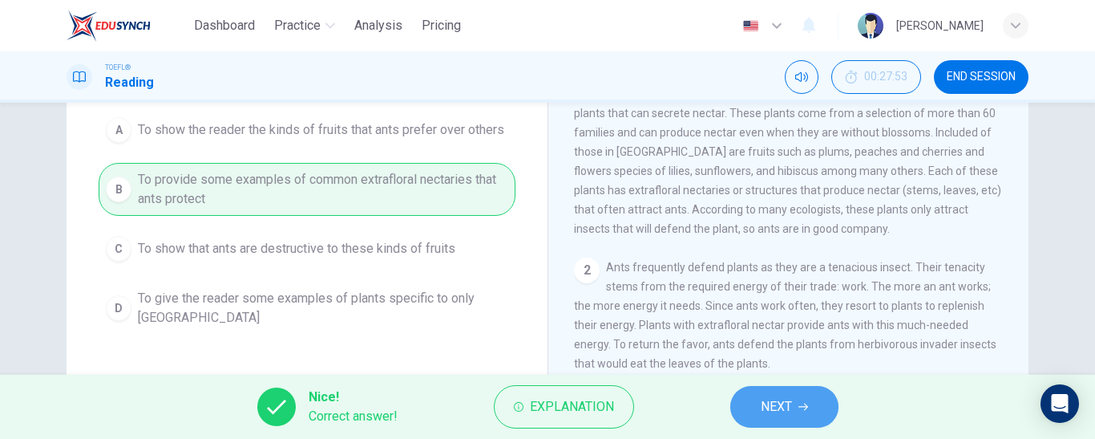
click at [747, 410] on button "NEXT" at bounding box center [785, 407] width 108 height 42
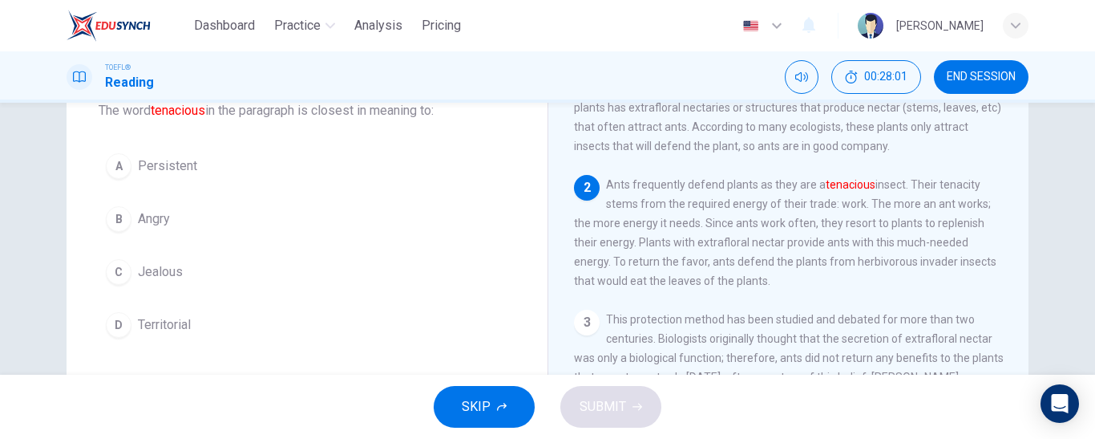
scroll to position [138, 0]
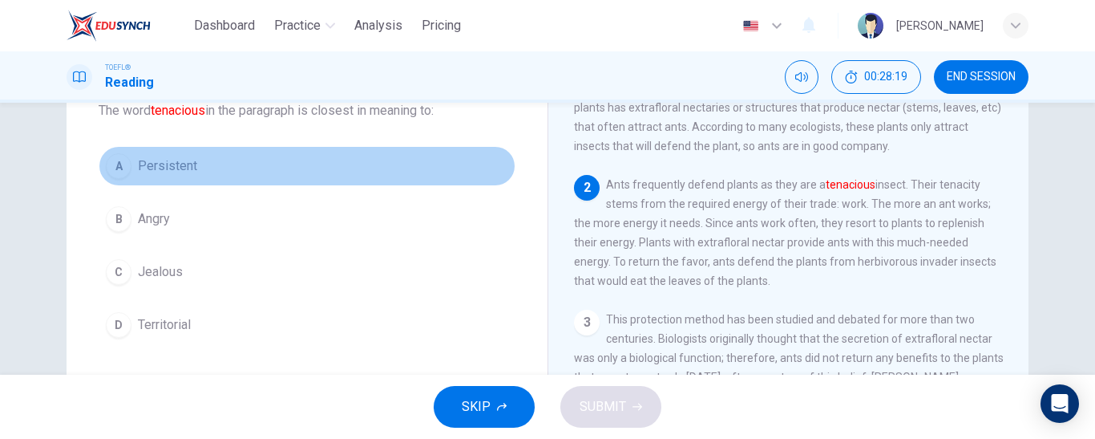
click at [191, 180] on button "A Persistent" at bounding box center [307, 166] width 417 height 40
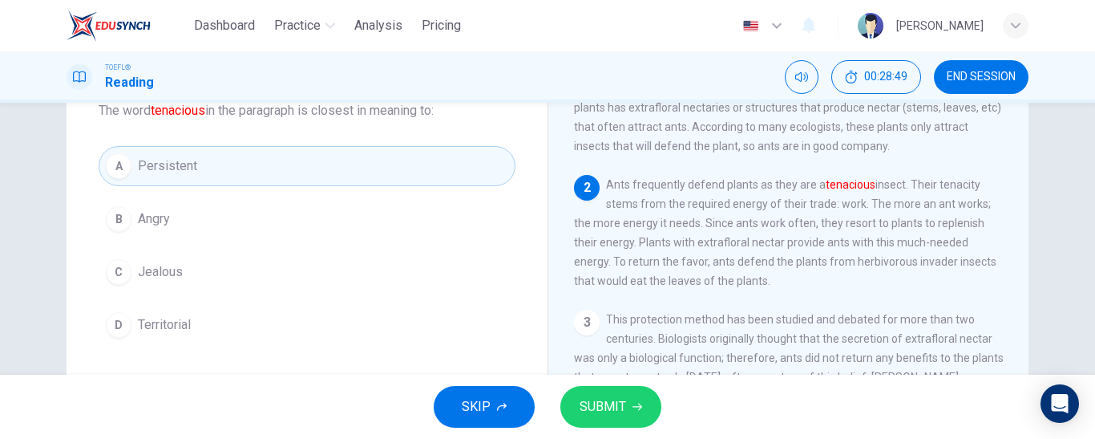
click at [598, 407] on span "SUBMIT" at bounding box center [603, 406] width 47 height 22
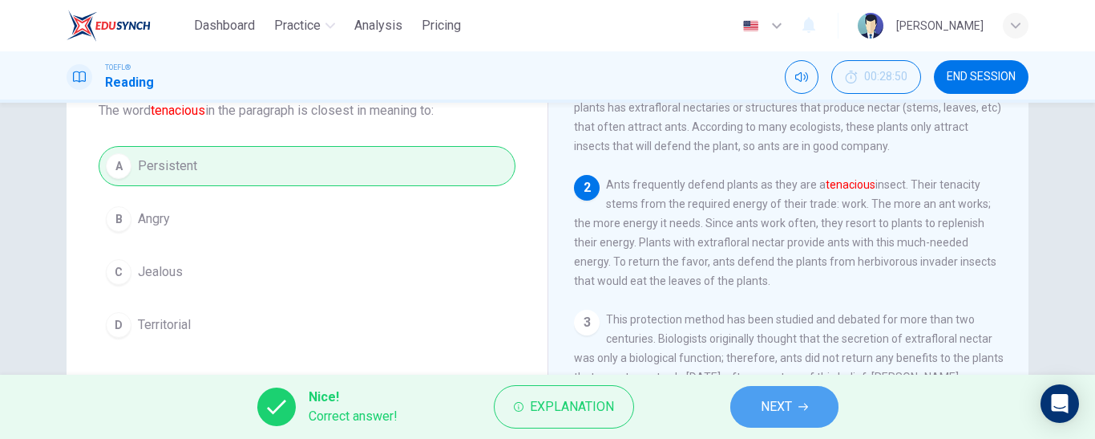
click at [776, 401] on span "NEXT" at bounding box center [776, 406] width 31 height 22
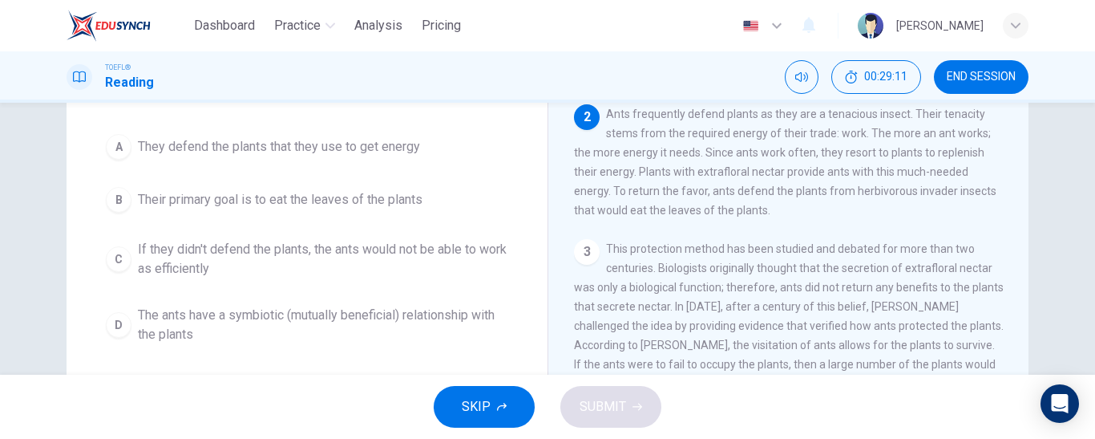
scroll to position [144, 0]
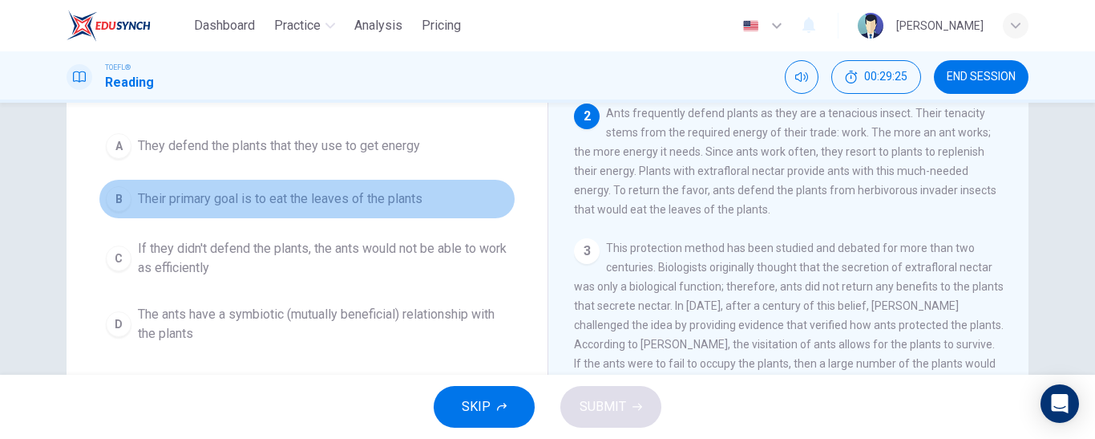
click at [356, 213] on button "B Their primary goal is to eat the leaves of the plants" at bounding box center [307, 199] width 417 height 40
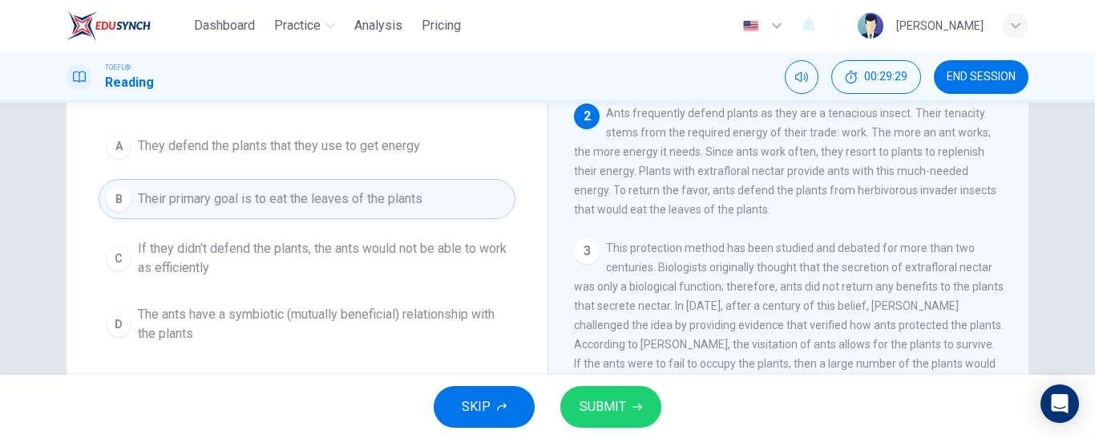
click at [614, 416] on span "SUBMIT" at bounding box center [603, 406] width 47 height 22
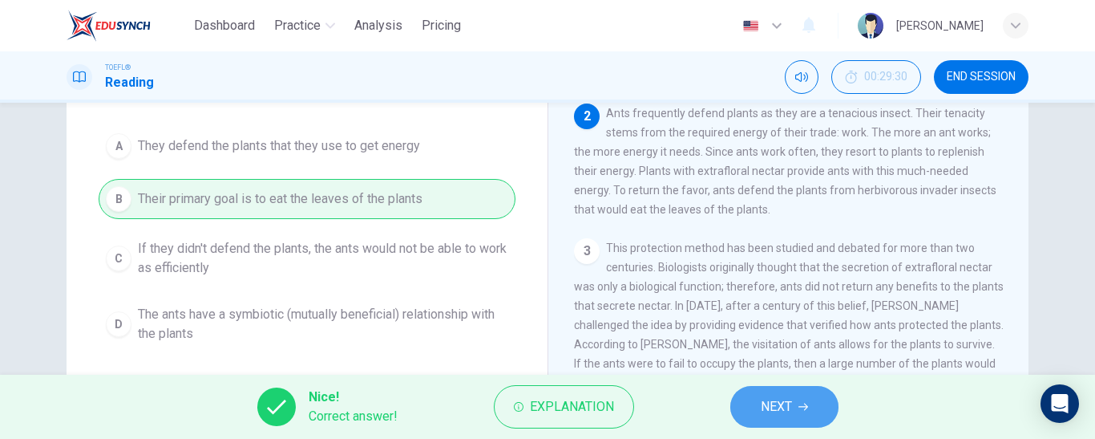
click at [770, 402] on span "NEXT" at bounding box center [776, 406] width 31 height 22
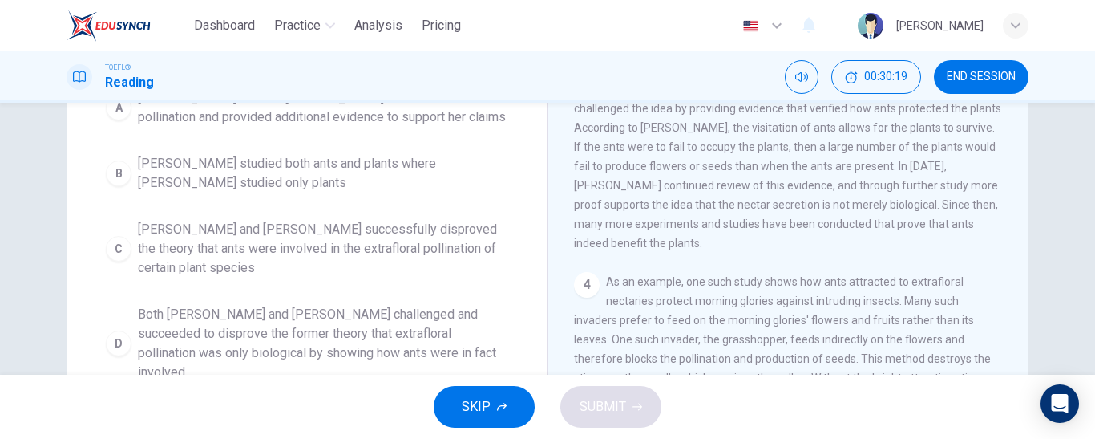
scroll to position [188, 0]
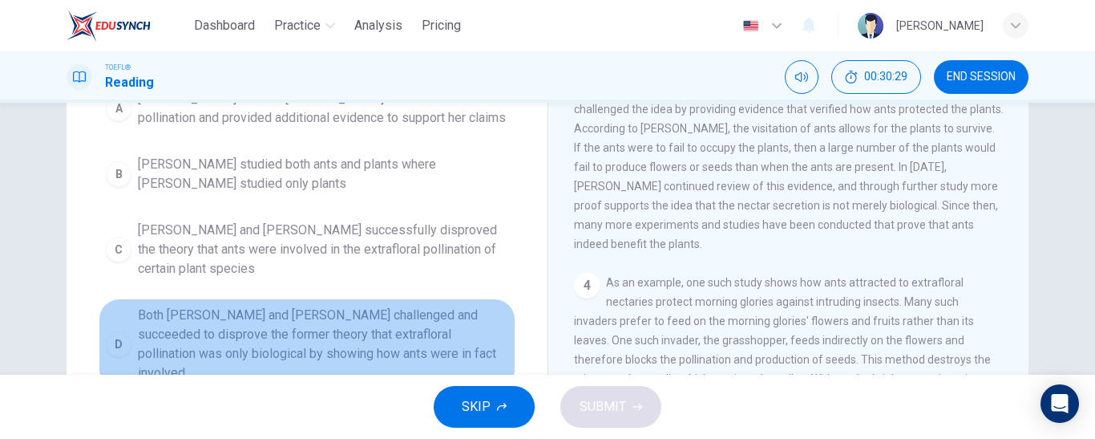
click at [399, 328] on span "Both [PERSON_NAME] and [PERSON_NAME] challenged and succeeded to disprove the f…" at bounding box center [323, 344] width 371 height 77
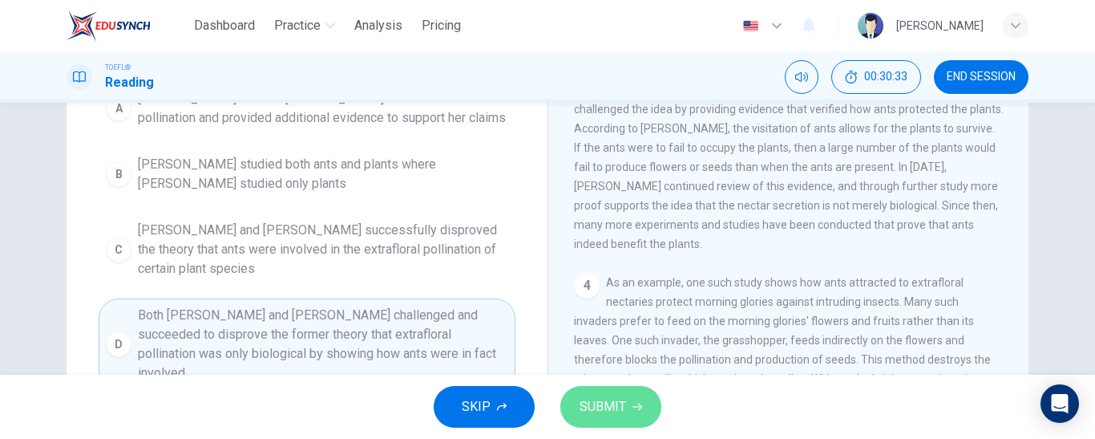
click at [607, 401] on span "SUBMIT" at bounding box center [603, 406] width 47 height 22
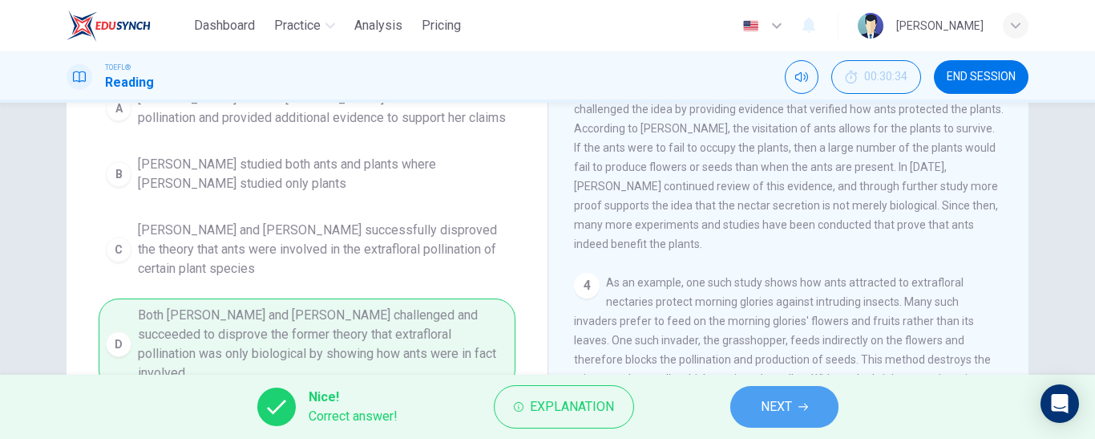
click at [770, 410] on span "NEXT" at bounding box center [776, 406] width 31 height 22
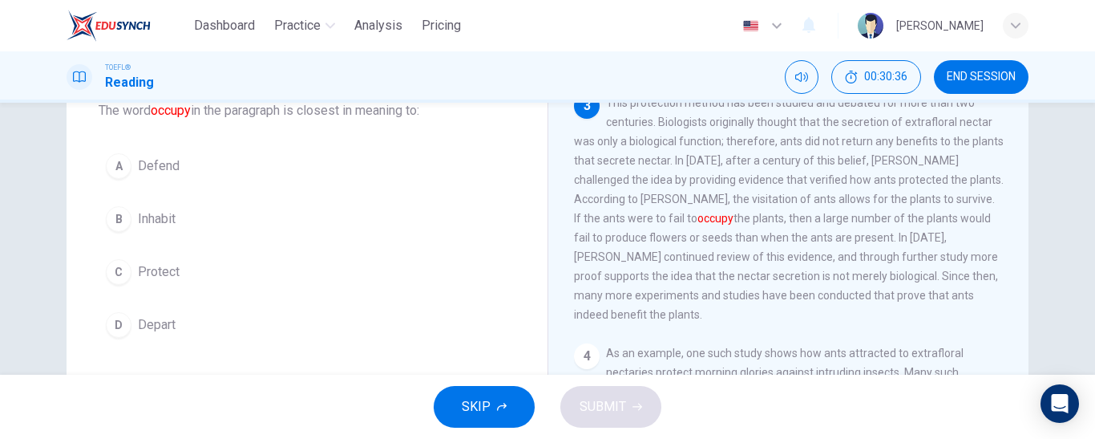
scroll to position [103, 0]
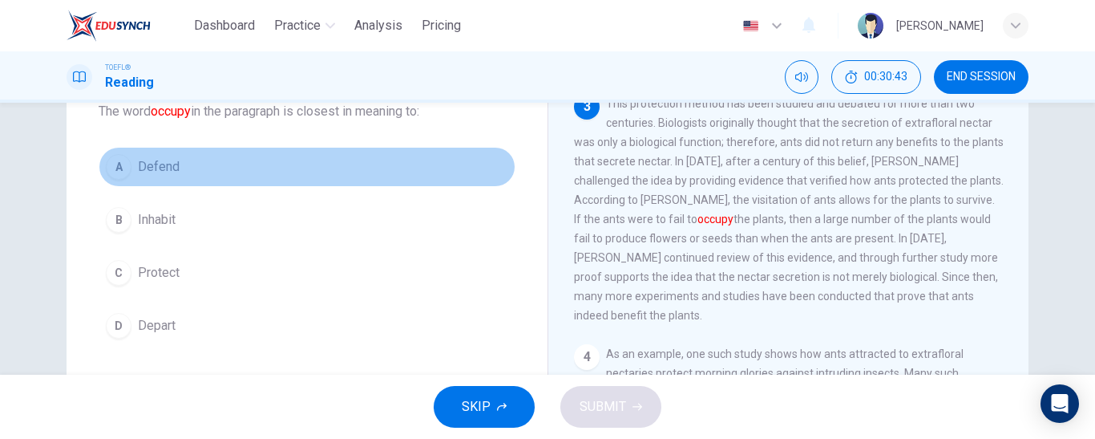
click at [306, 169] on button "A Defend" at bounding box center [307, 167] width 417 height 40
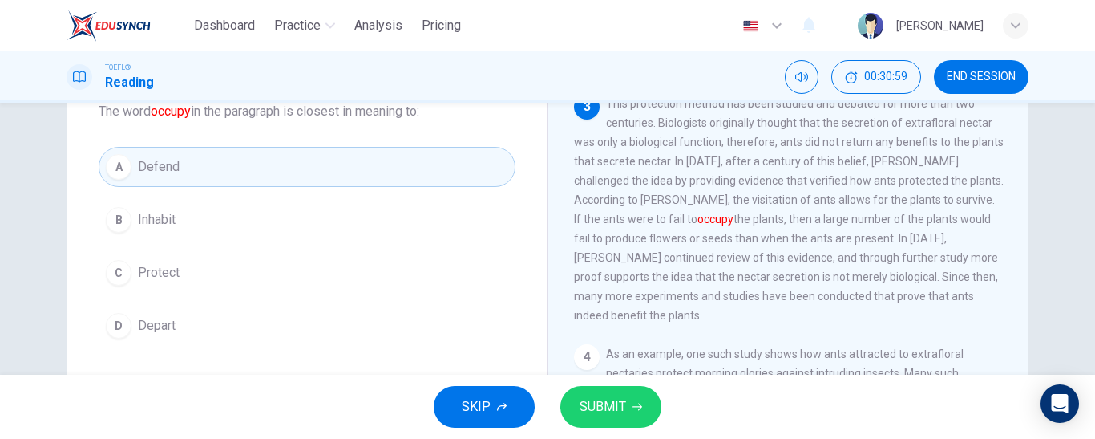
click at [164, 270] on span "Protect" at bounding box center [159, 272] width 42 height 19
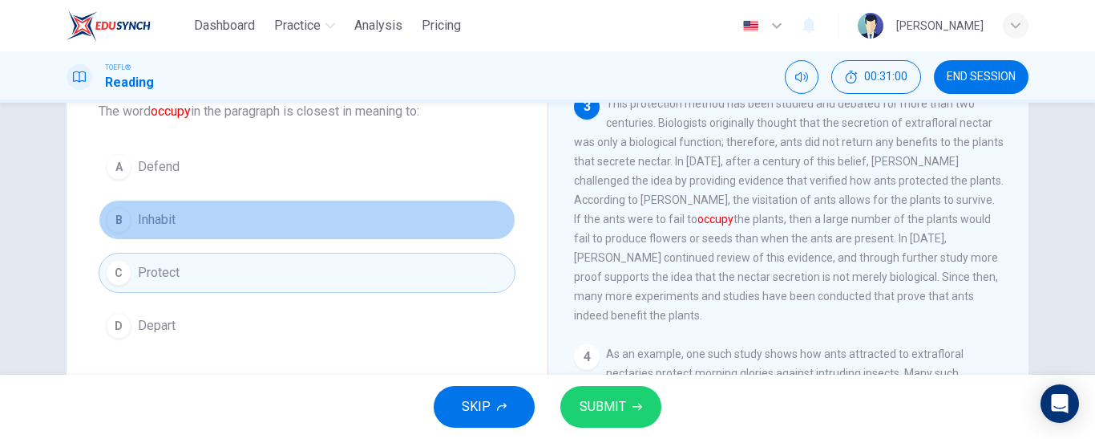
click at [164, 232] on button "B Inhabit" at bounding box center [307, 220] width 417 height 40
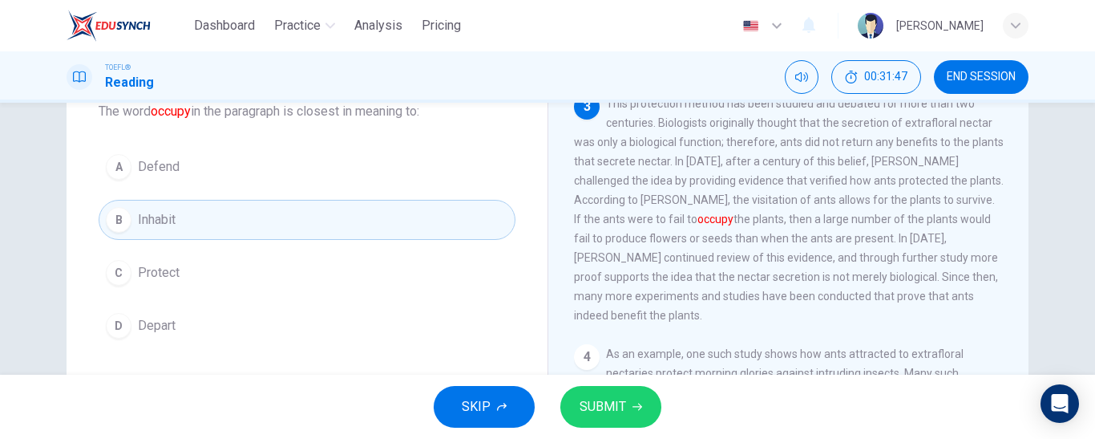
click at [633, 411] on icon "button" at bounding box center [638, 407] width 10 height 10
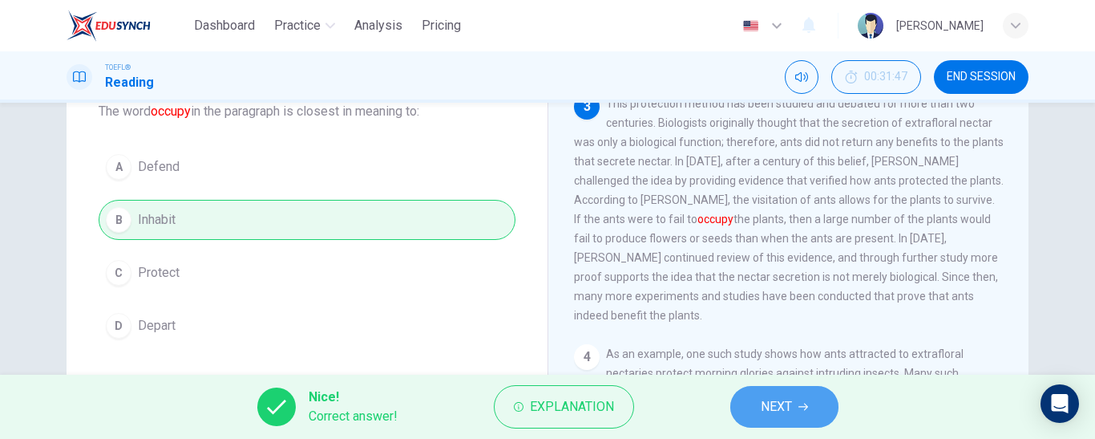
click at [791, 398] on span "NEXT" at bounding box center [776, 406] width 31 height 22
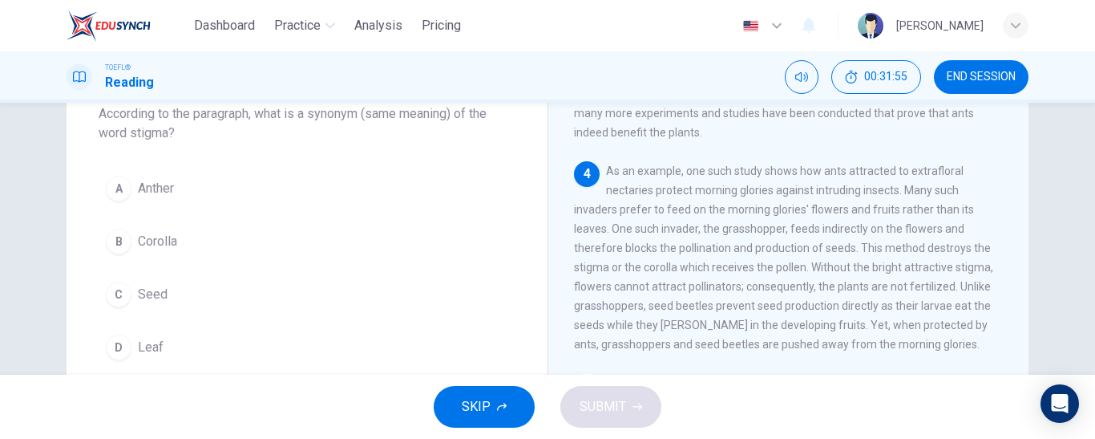
scroll to position [565, 0]
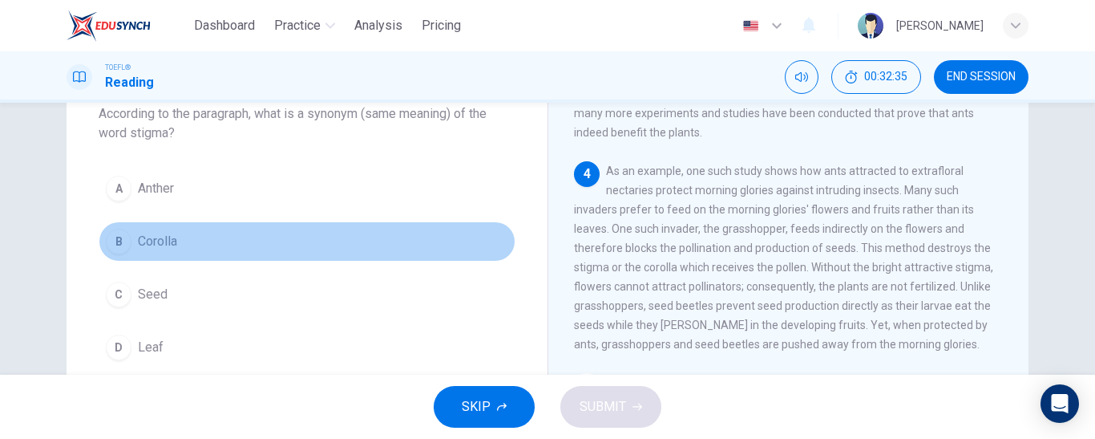
click at [281, 241] on button "B Corolla" at bounding box center [307, 241] width 417 height 40
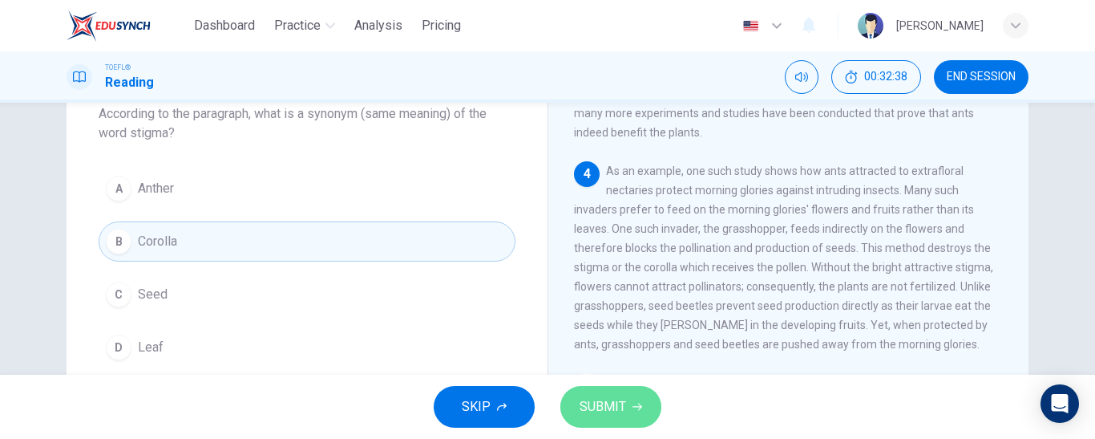
click at [585, 397] on span "SUBMIT" at bounding box center [603, 406] width 47 height 22
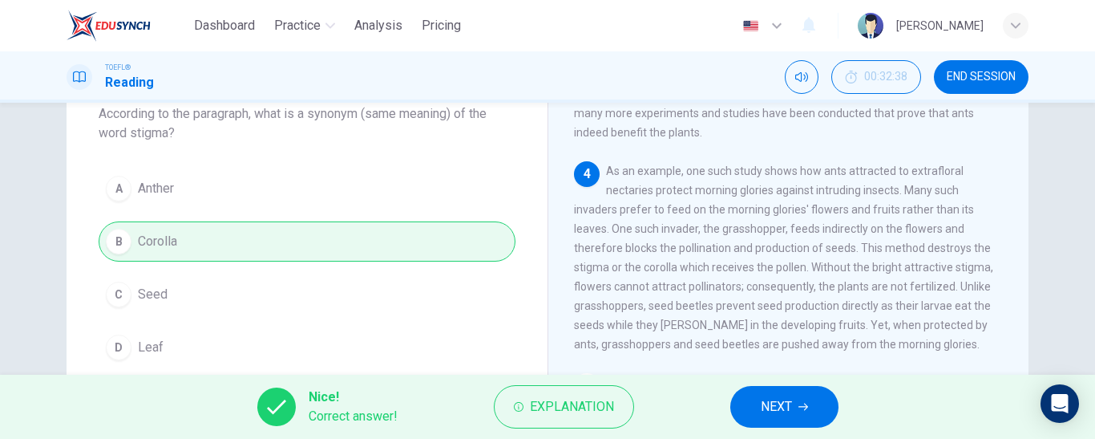
click at [767, 406] on span "NEXT" at bounding box center [776, 406] width 31 height 22
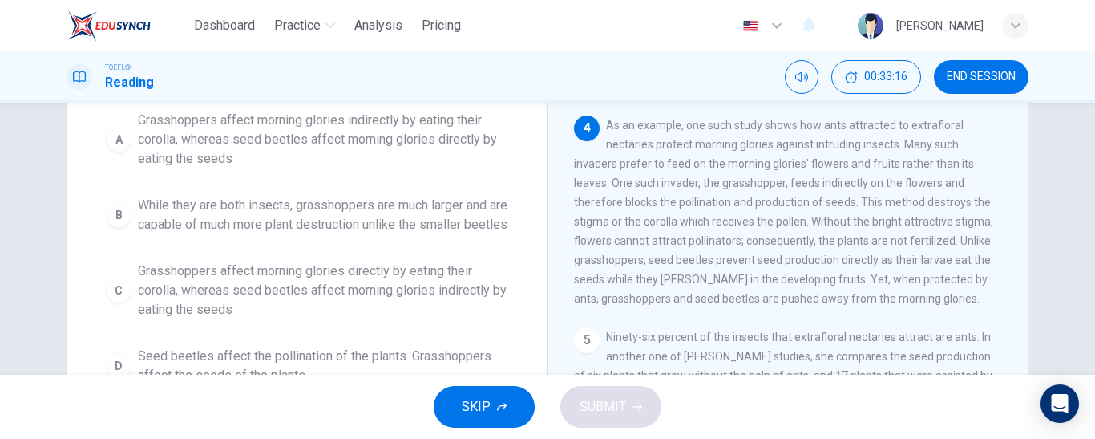
scroll to position [148, 0]
click at [358, 139] on span "Grasshoppers affect morning glories indirectly by eating their corolla, whereas…" at bounding box center [323, 138] width 371 height 58
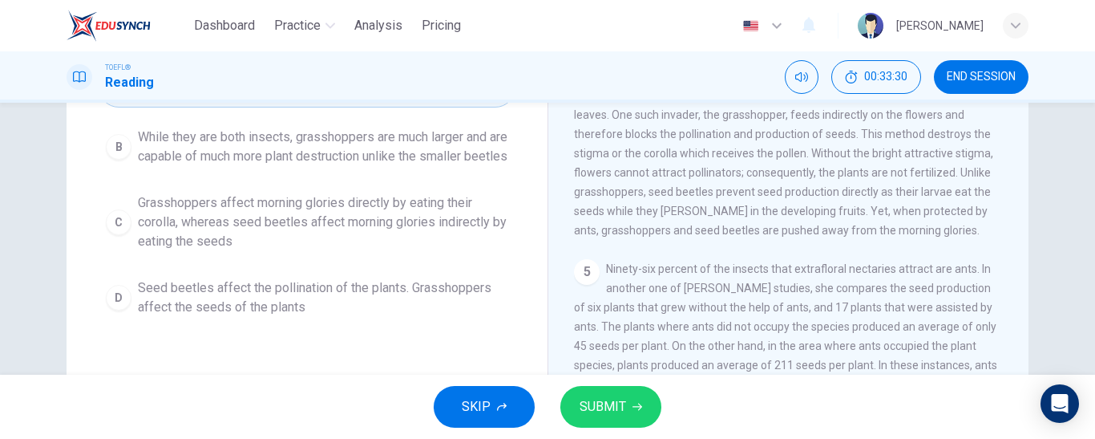
scroll to position [216, 0]
click at [586, 407] on span "SUBMIT" at bounding box center [603, 406] width 47 height 22
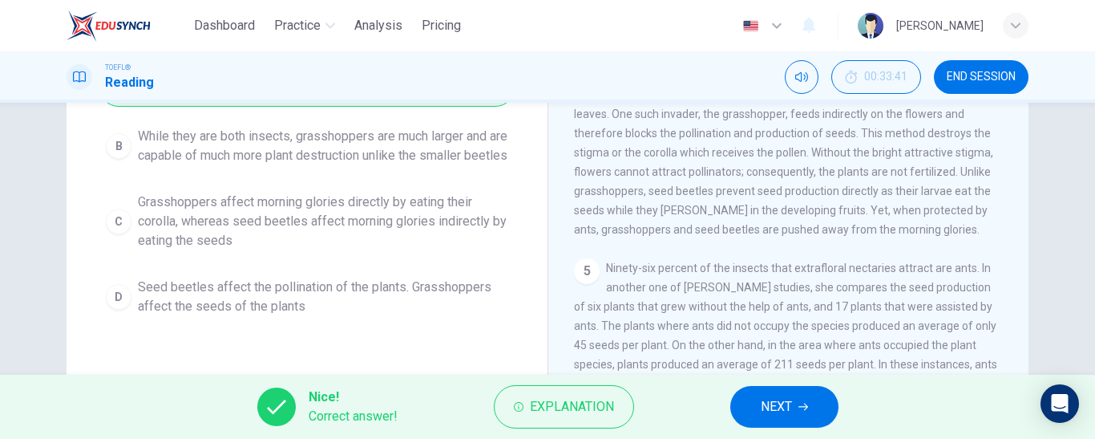
click at [773, 401] on span "NEXT" at bounding box center [776, 406] width 31 height 22
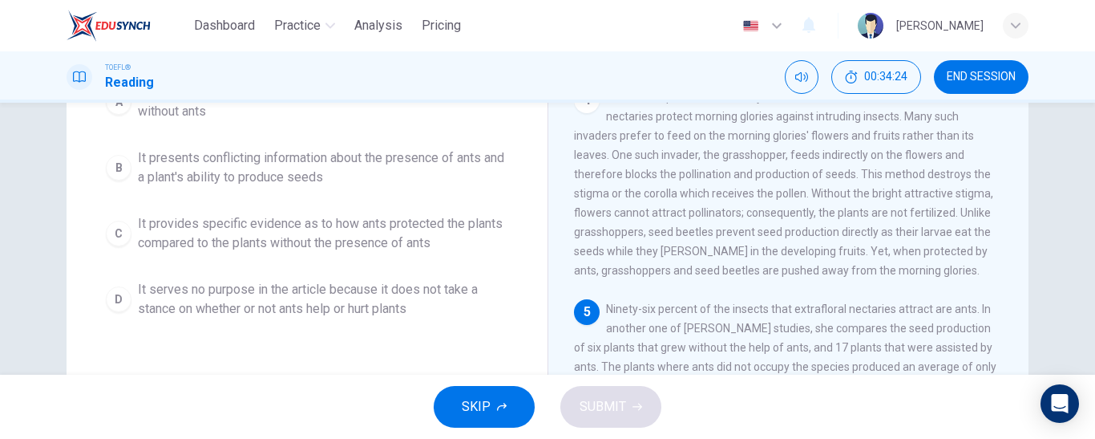
scroll to position [176, 0]
click at [461, 241] on span "It provides specific evidence as to how ants protected the plants compared to t…" at bounding box center [323, 232] width 371 height 38
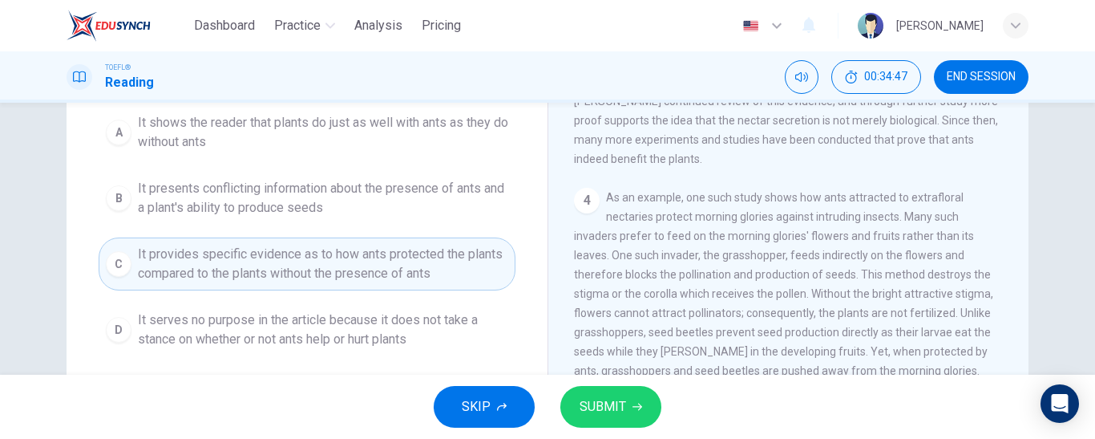
scroll to position [147, 0]
click at [593, 398] on span "SUBMIT" at bounding box center [603, 406] width 47 height 22
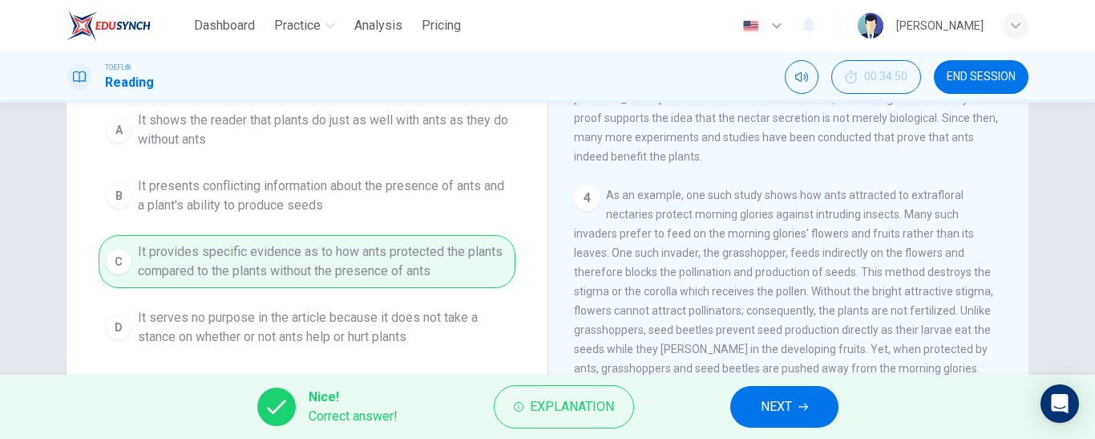
scroll to position [565, 0]
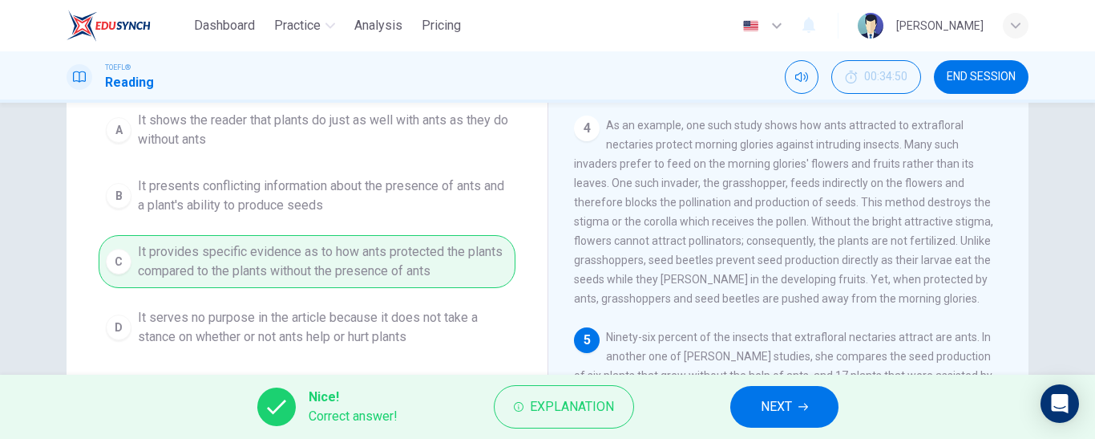
click at [807, 414] on button "NEXT" at bounding box center [785, 407] width 108 height 42
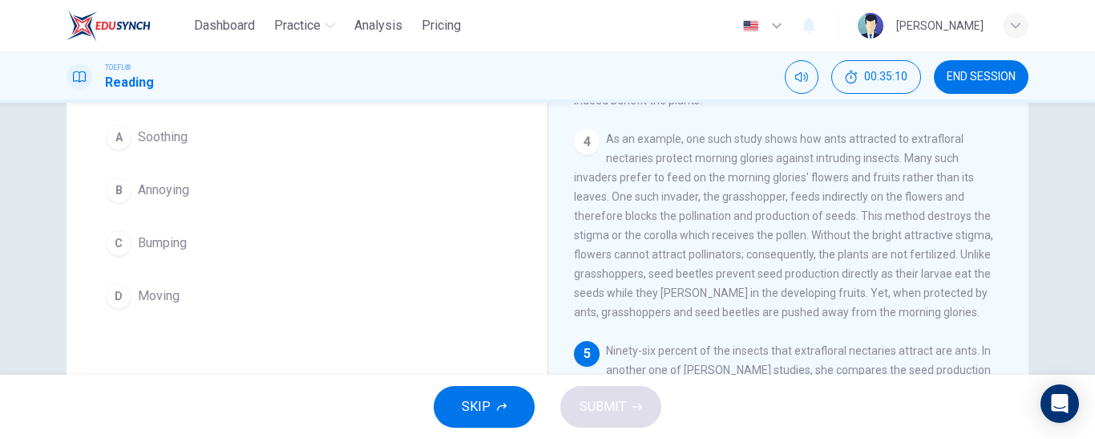
scroll to position [132, 0]
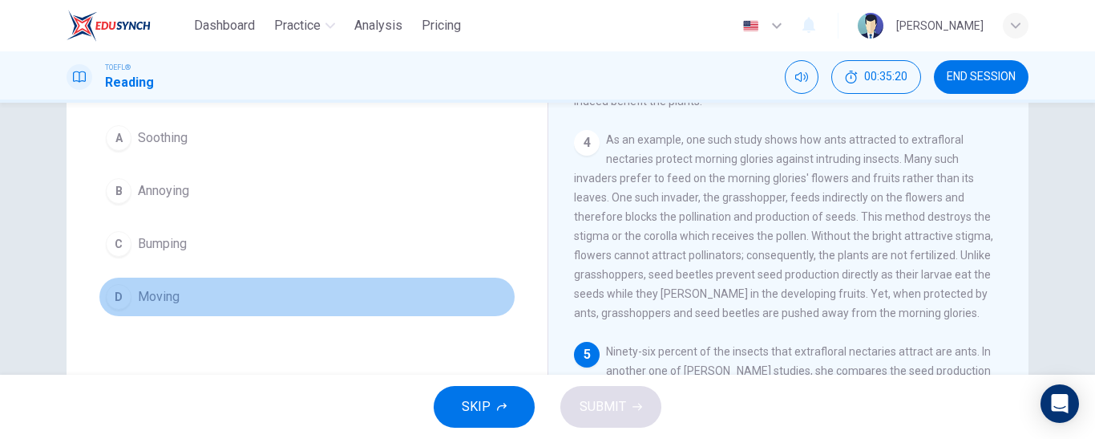
click at [174, 298] on span "Moving" at bounding box center [159, 296] width 42 height 19
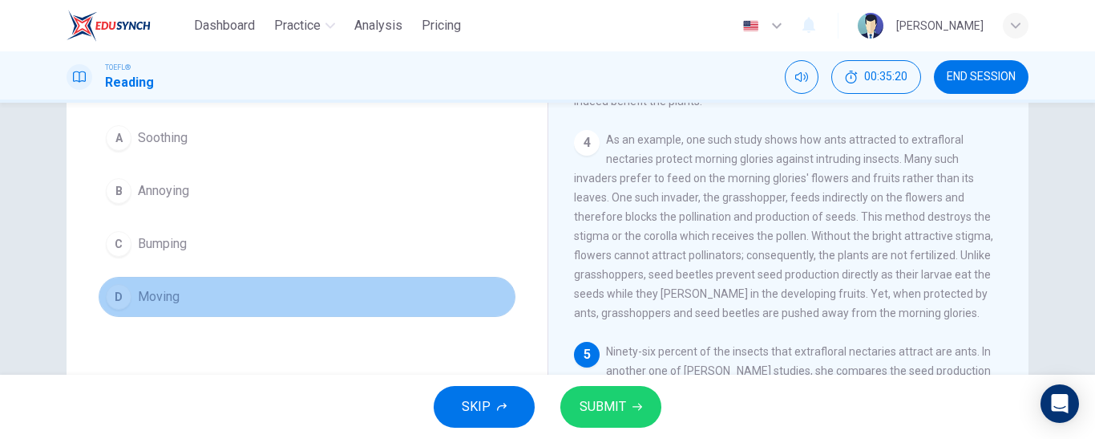
click at [174, 298] on span "Moving" at bounding box center [159, 296] width 42 height 19
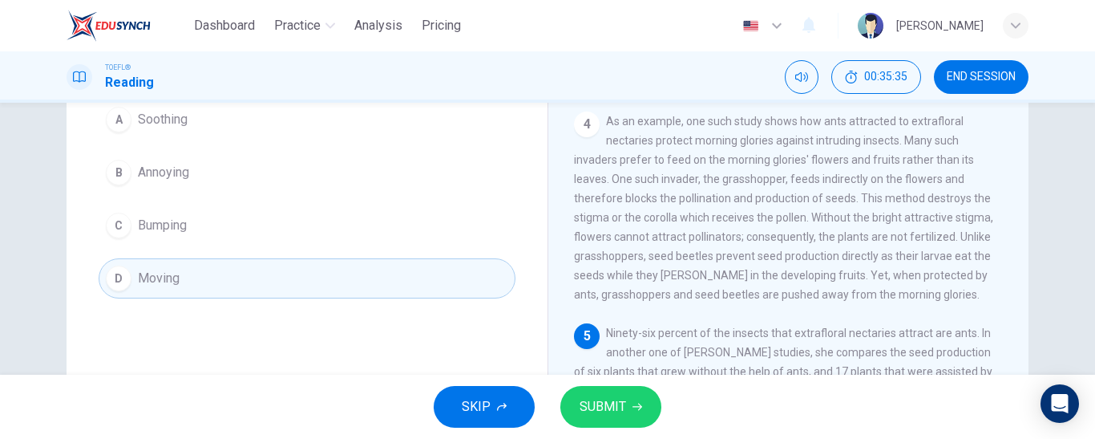
scroll to position [150, 0]
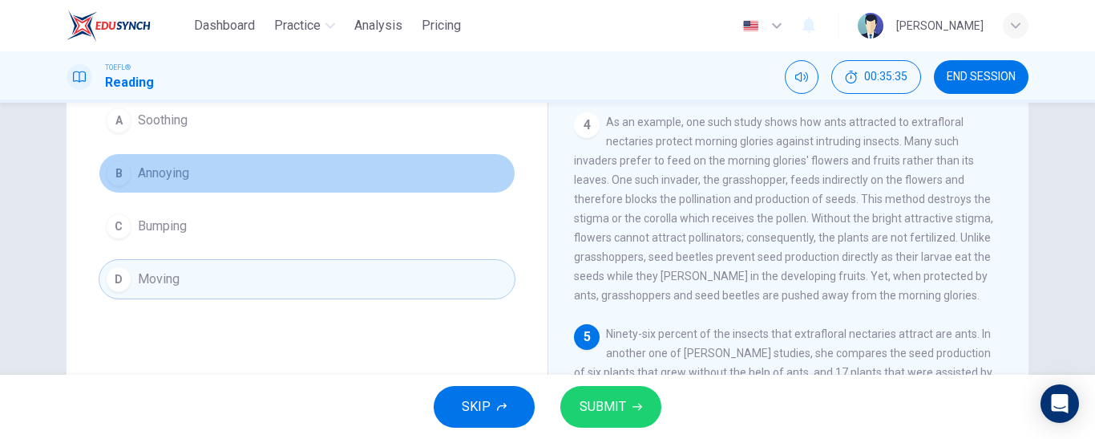
click at [204, 180] on button "B Annoying" at bounding box center [307, 173] width 417 height 40
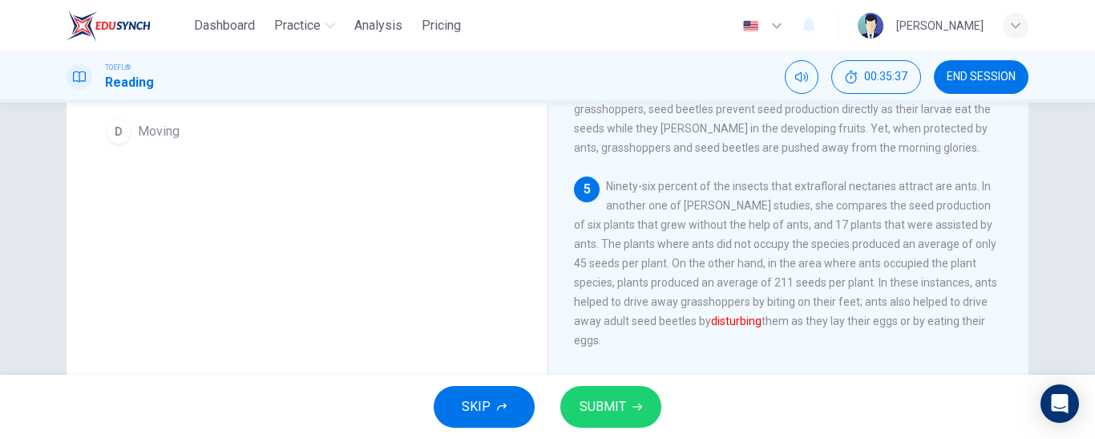
scroll to position [300, 0]
click at [596, 399] on span "SUBMIT" at bounding box center [603, 406] width 47 height 22
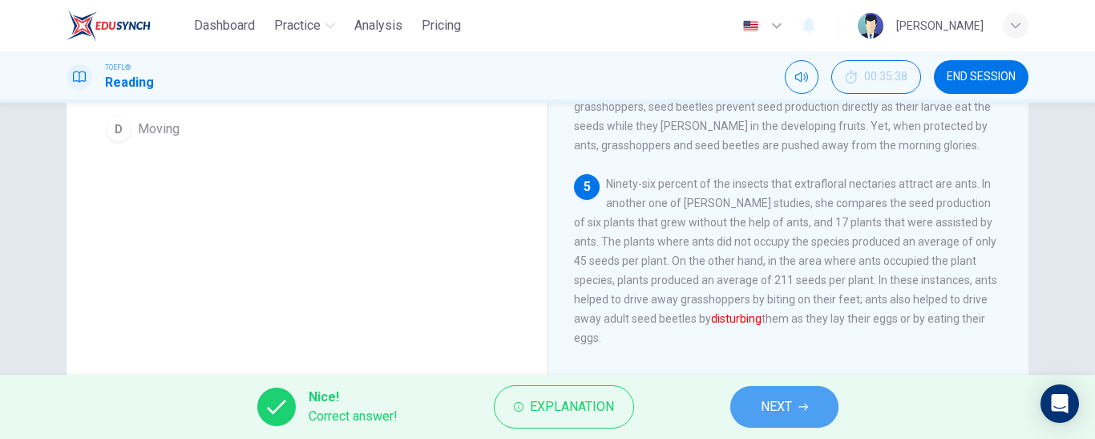
click at [773, 407] on span "NEXT" at bounding box center [776, 406] width 31 height 22
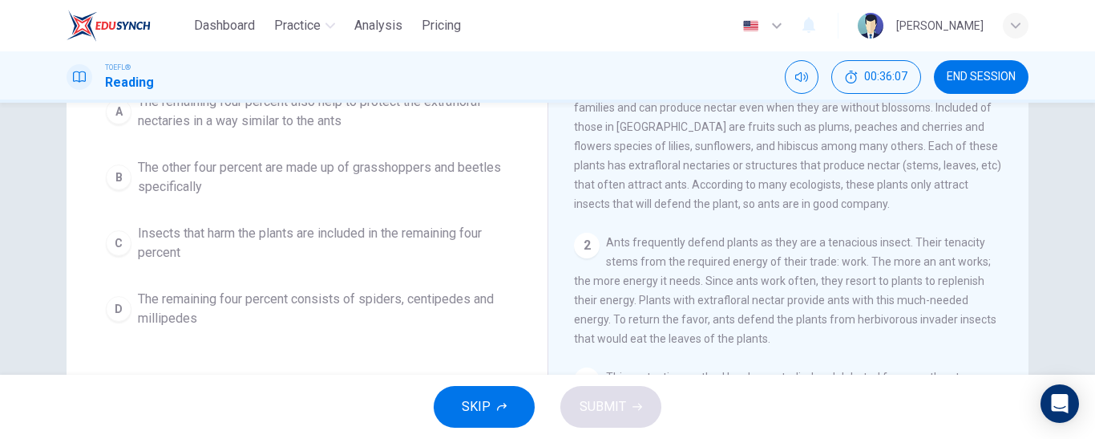
scroll to position [185, 0]
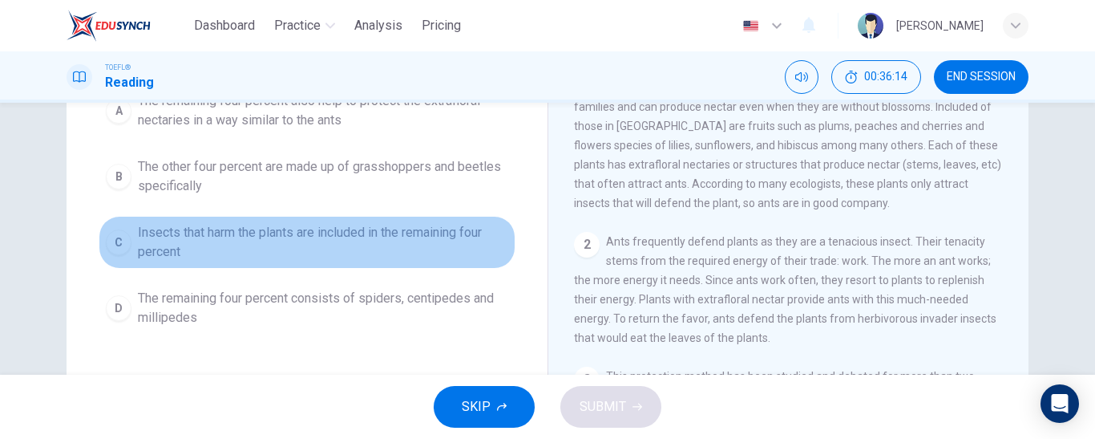
click at [213, 248] on span "Insects that harm the plants are included in the remaining four percent" at bounding box center [323, 242] width 371 height 38
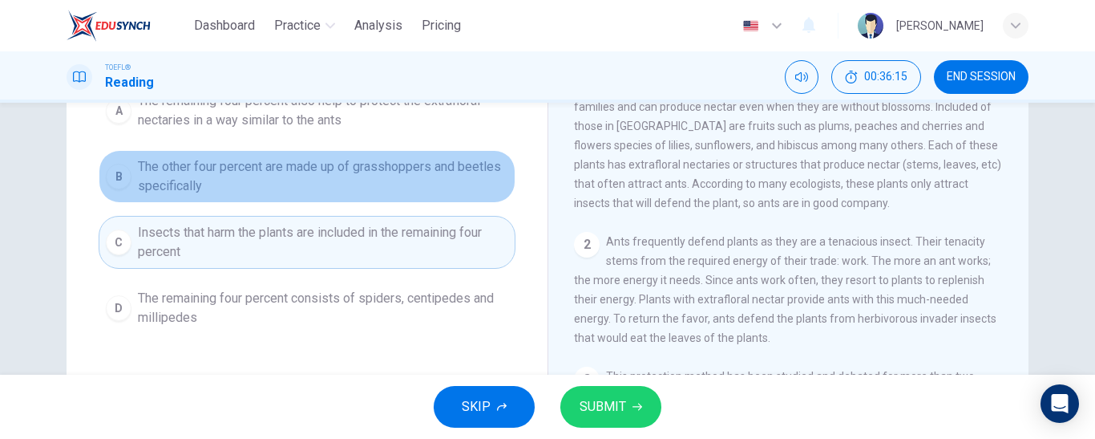
click at [196, 187] on span "The other four percent are made up of grasshoppers and beetles specifically" at bounding box center [323, 176] width 371 height 38
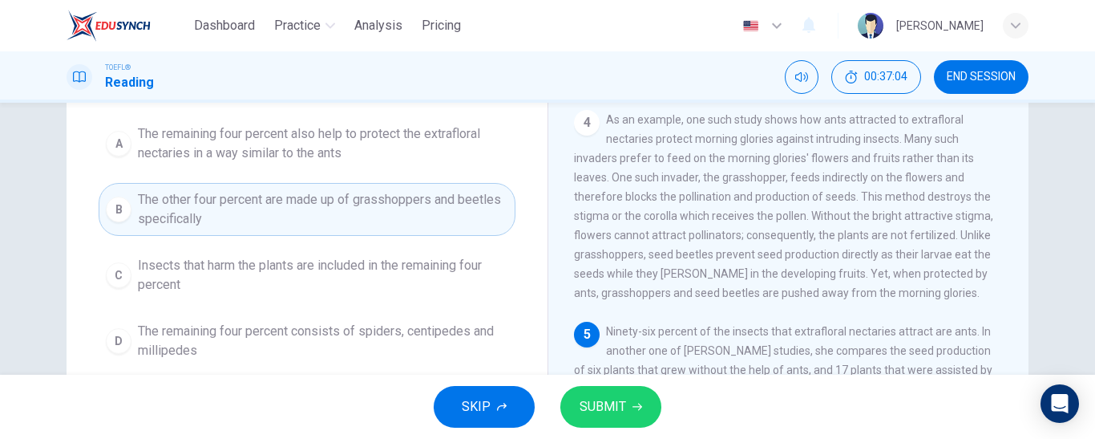
scroll to position [152, 0]
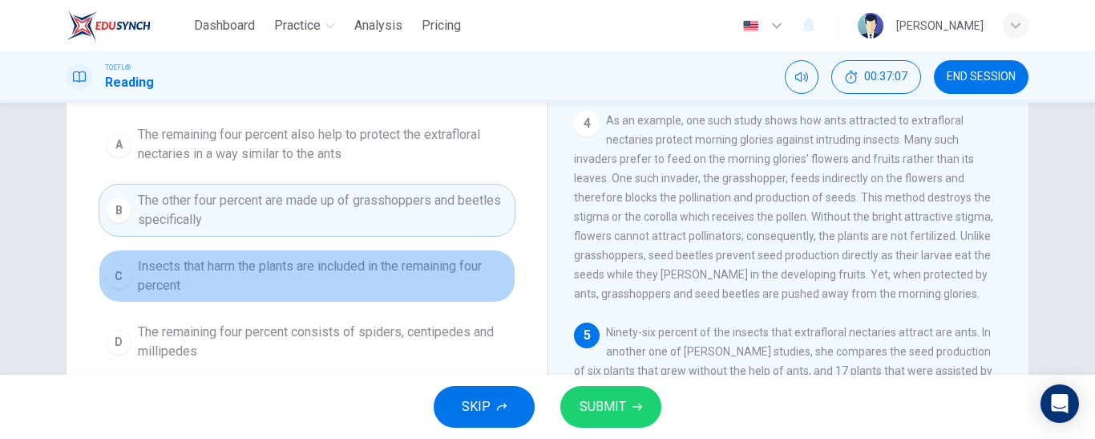
click at [390, 276] on span "Insects that harm the plants are included in the remaining four percent" at bounding box center [323, 276] width 371 height 38
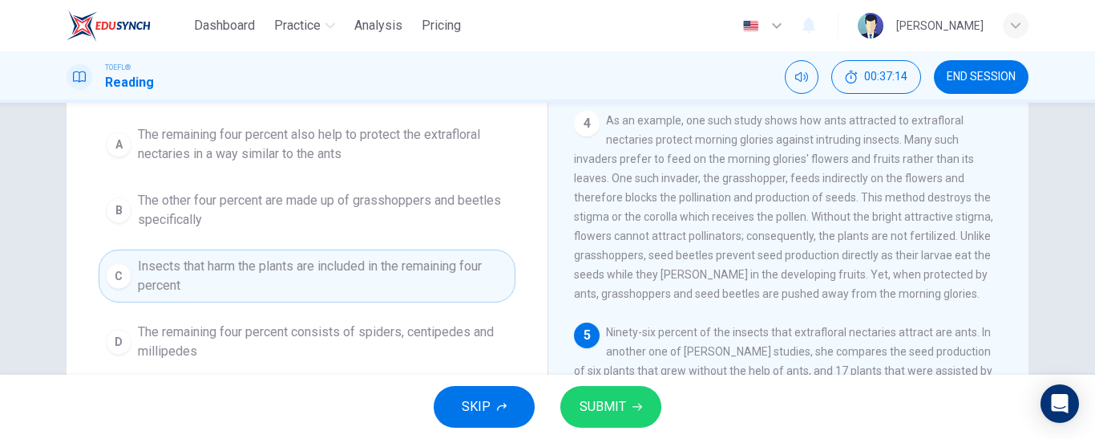
scroll to position [156, 0]
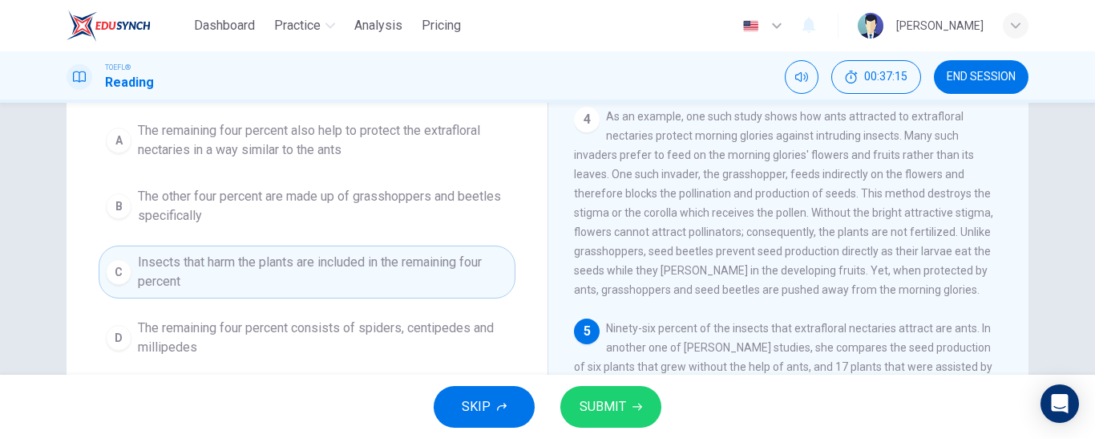
click at [417, 209] on span "The other four percent are made up of grasshoppers and beetles specifically" at bounding box center [323, 206] width 371 height 38
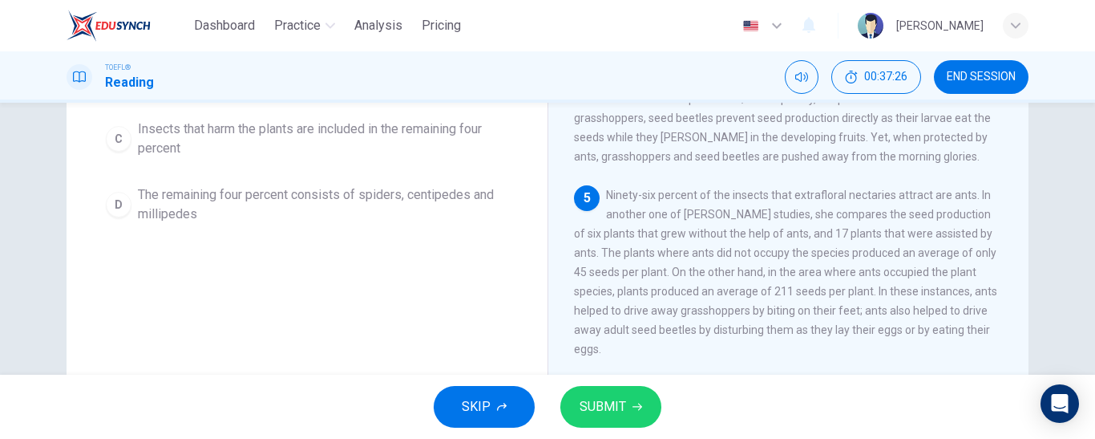
scroll to position [292, 0]
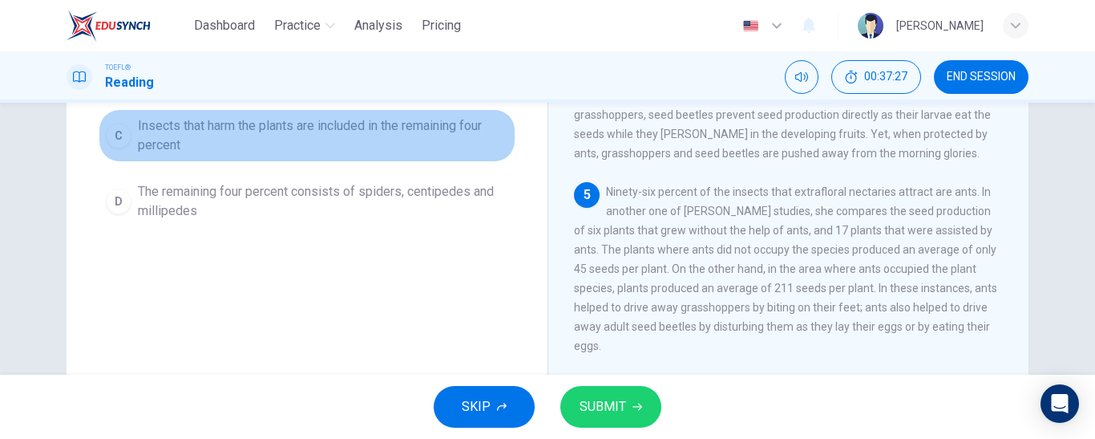
click at [384, 130] on span "Insects that harm the plants are included in the remaining four percent" at bounding box center [323, 135] width 371 height 38
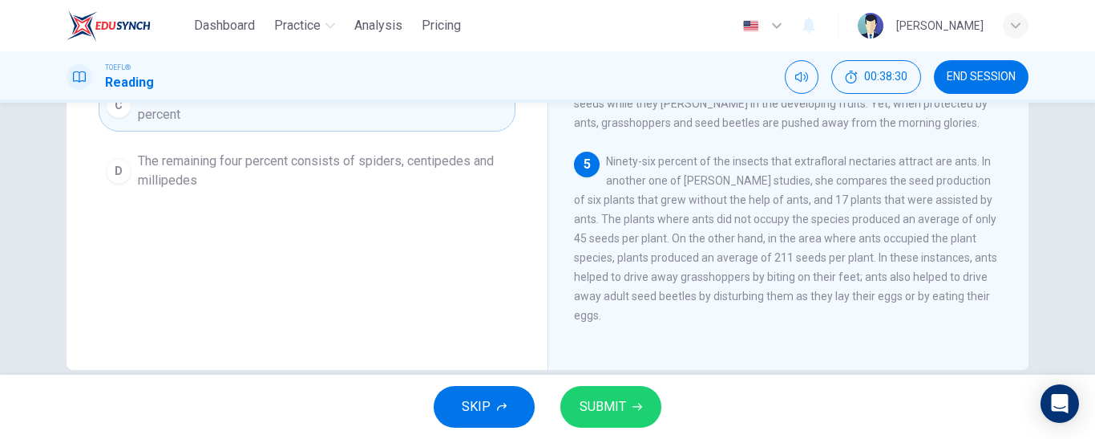
scroll to position [322, 0]
click at [634, 407] on icon "button" at bounding box center [638, 406] width 10 height 7
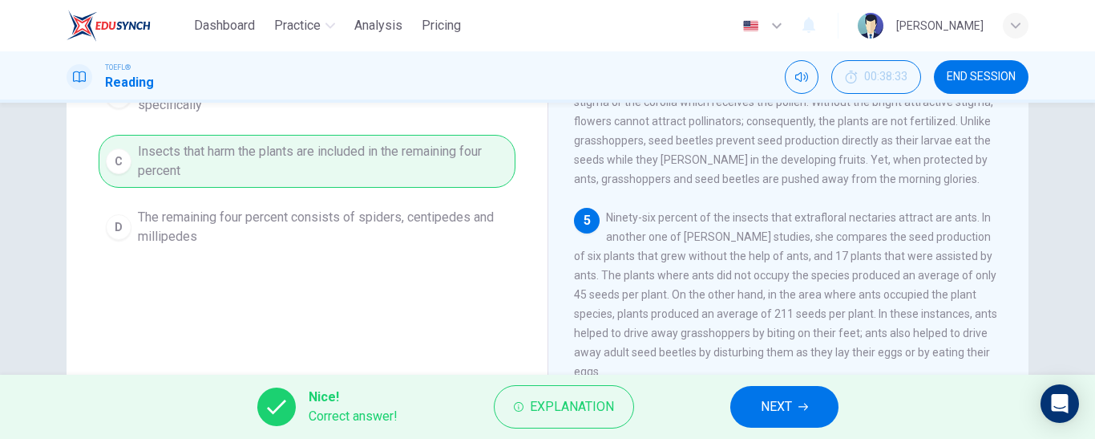
scroll to position [265, 0]
click at [788, 405] on span "NEXT" at bounding box center [776, 406] width 31 height 22
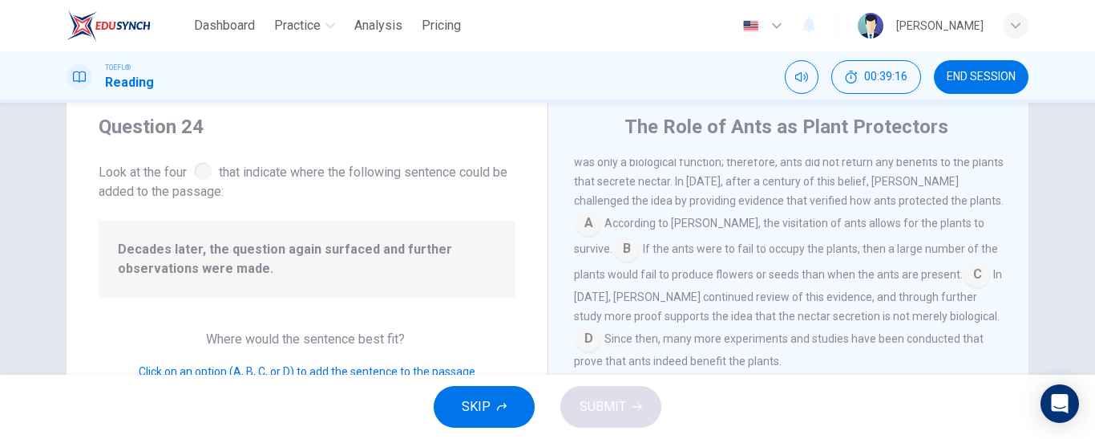
scroll to position [391, 0]
click at [601, 237] on input at bounding box center [589, 225] width 26 height 26
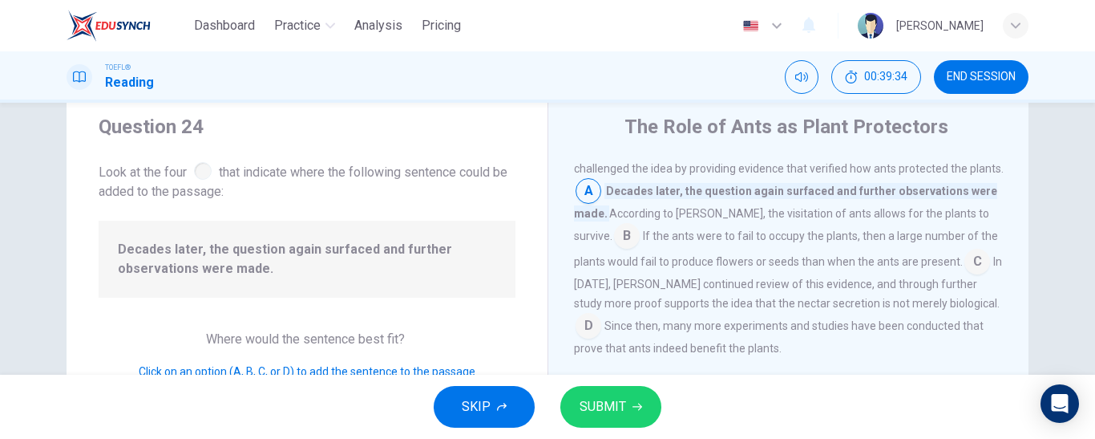
scroll to position [425, 0]
click at [601, 329] on input at bounding box center [589, 326] width 26 height 26
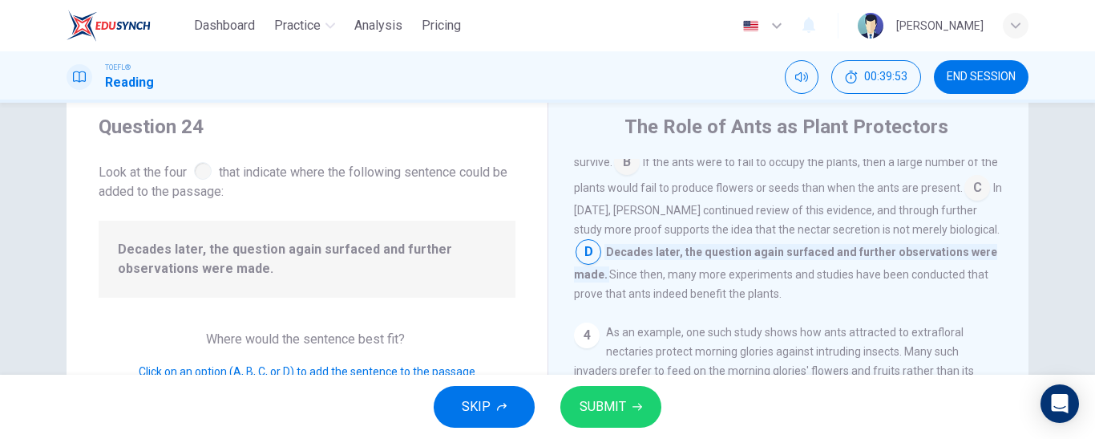
scroll to position [478, 0]
click at [965, 202] on input at bounding box center [978, 189] width 26 height 26
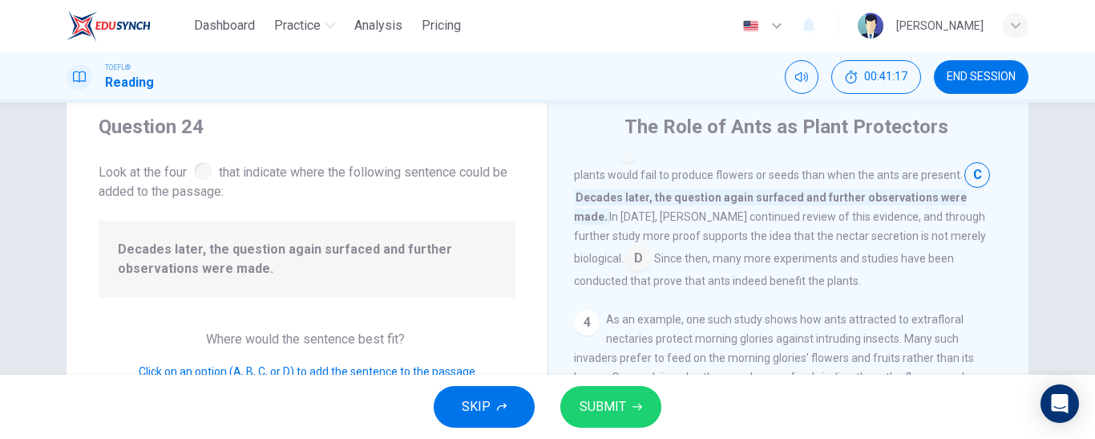
scroll to position [492, 0]
click at [648, 269] on input at bounding box center [639, 258] width 26 height 26
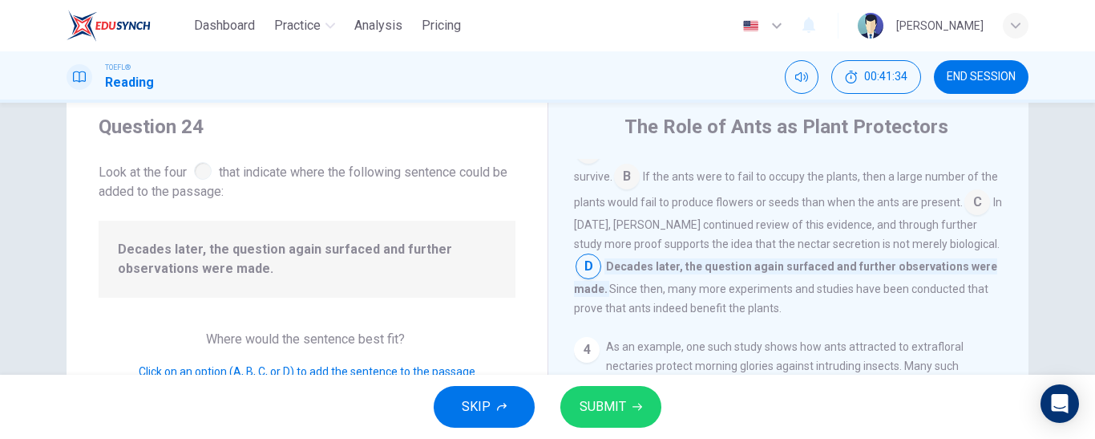
scroll to position [464, 0]
click at [643, 399] on button "SUBMIT" at bounding box center [611, 407] width 101 height 42
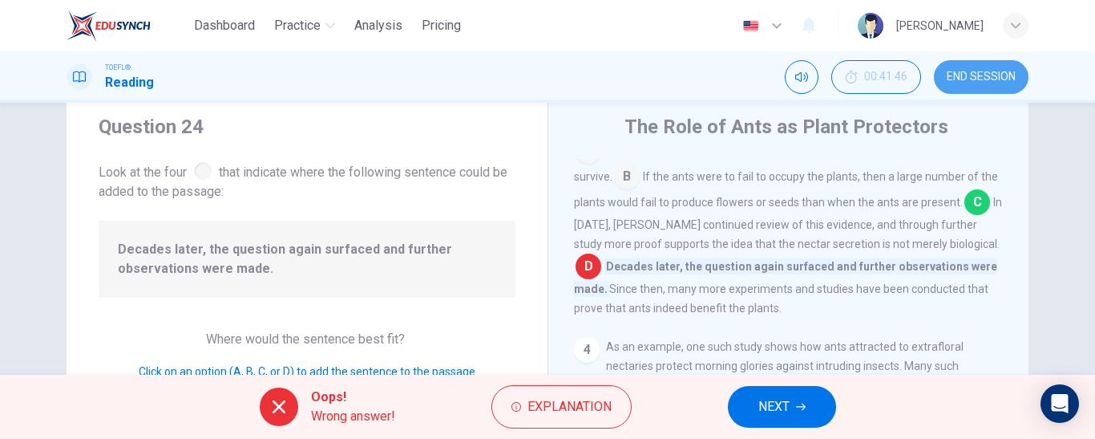
click at [978, 77] on span "END SESSION" at bounding box center [981, 77] width 69 height 13
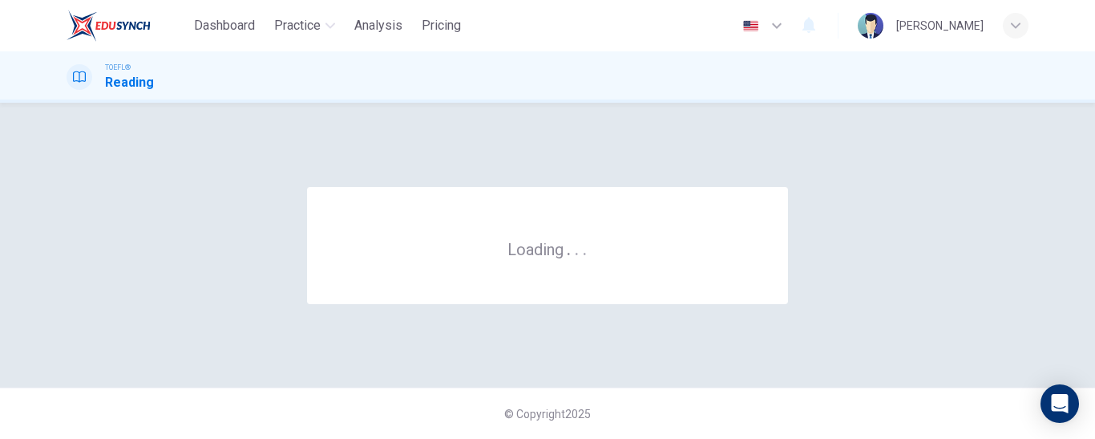
scroll to position [0, 0]
